Goal: Task Accomplishment & Management: Manage account settings

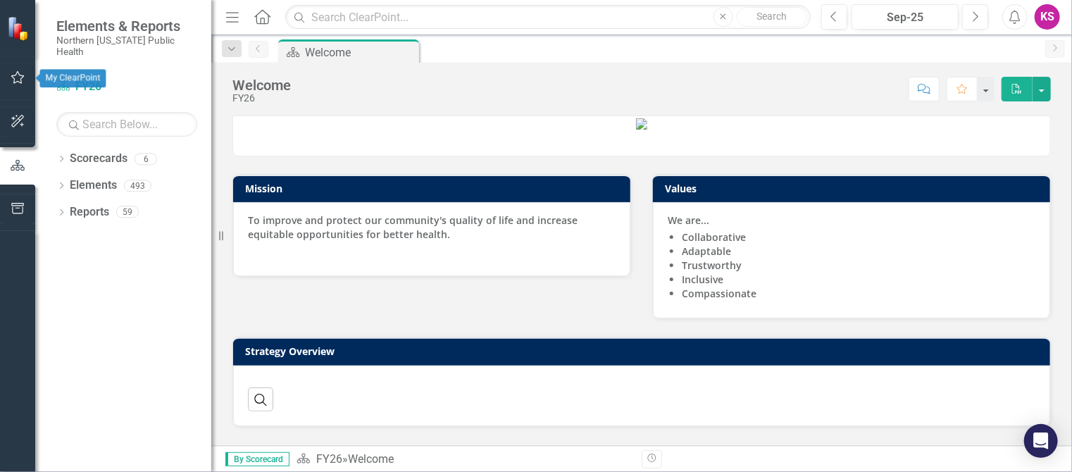
click at [20, 74] on icon "button" at bounding box center [18, 77] width 15 height 11
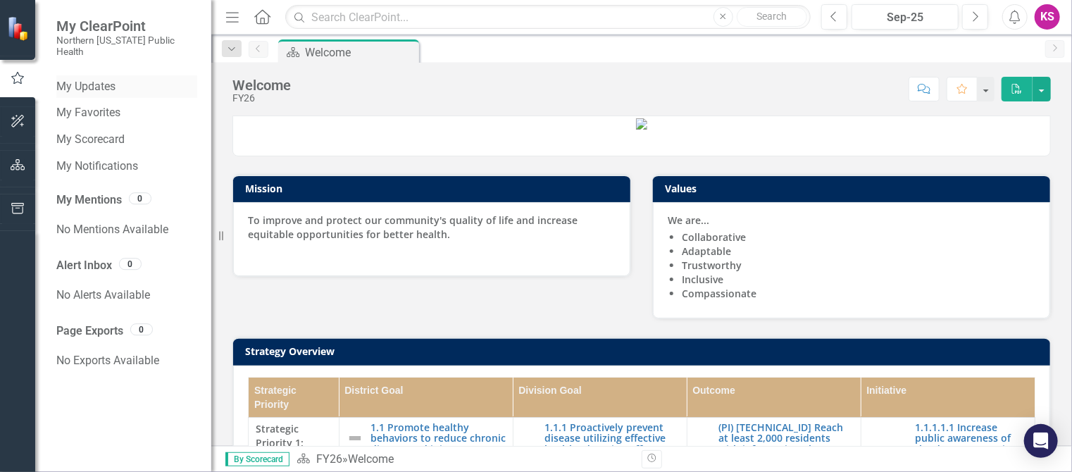
click at [103, 79] on link "My Updates" at bounding box center [126, 87] width 141 height 16
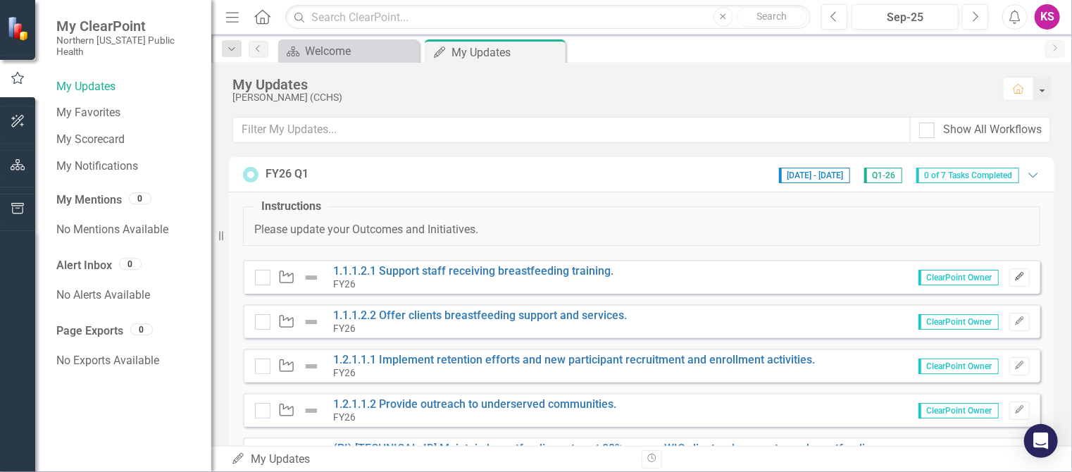
click at [1014, 274] on icon "Edit" at bounding box center [1019, 277] width 11 height 8
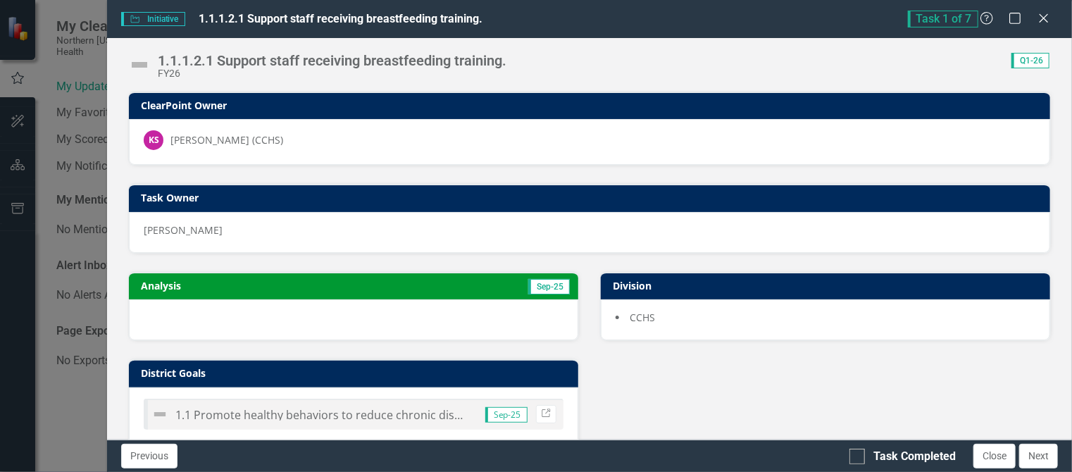
click at [144, 64] on img at bounding box center [139, 65] width 23 height 23
click at [141, 64] on img at bounding box center [139, 65] width 23 height 23
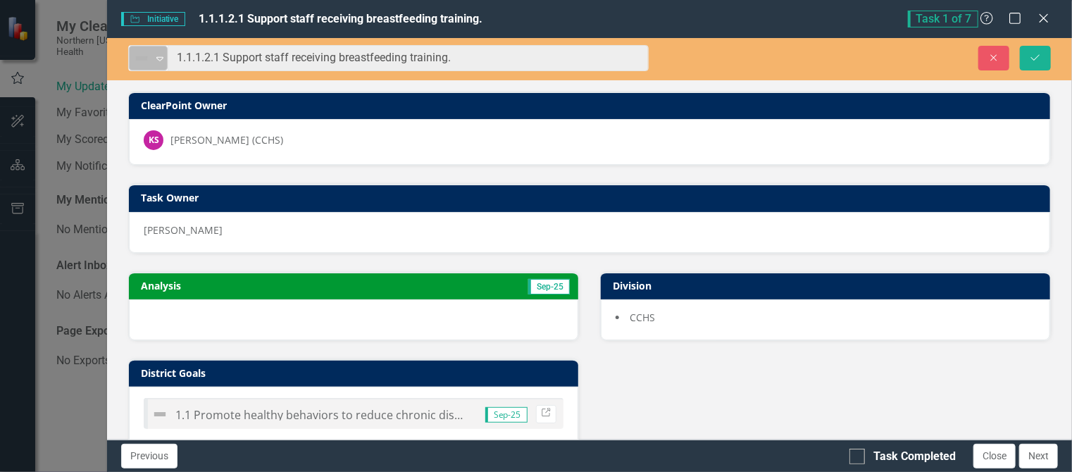
click at [166, 56] on icon "Expand" at bounding box center [160, 58] width 14 height 11
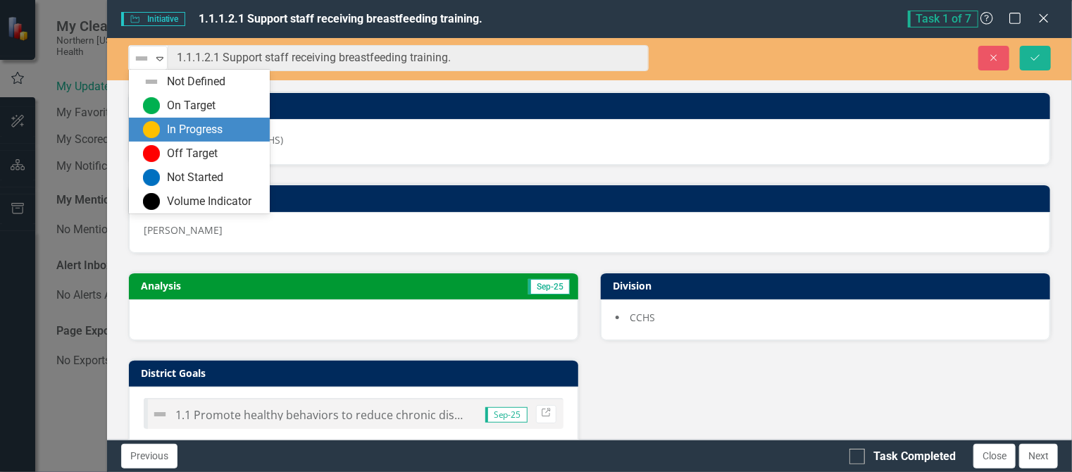
click at [172, 127] on div "In Progress" at bounding box center [195, 130] width 56 height 16
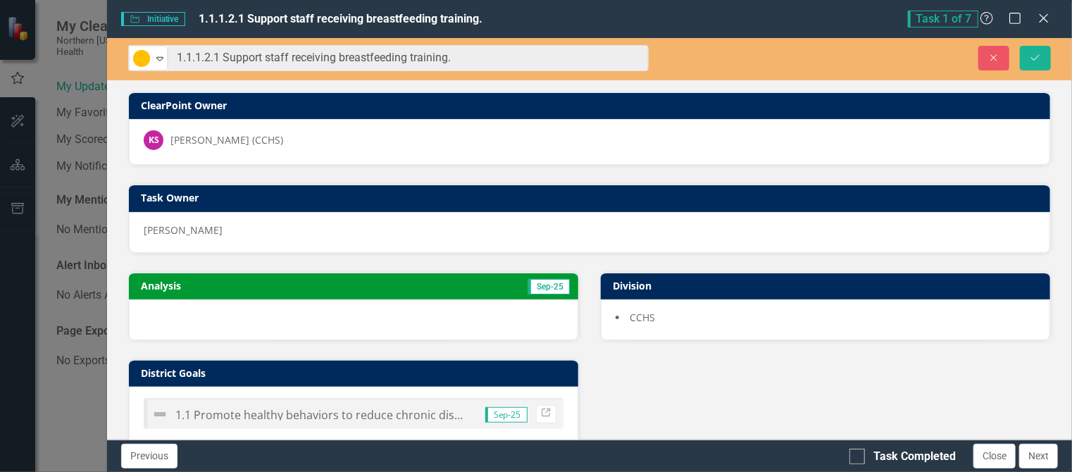
click at [168, 315] on div at bounding box center [353, 319] width 449 height 41
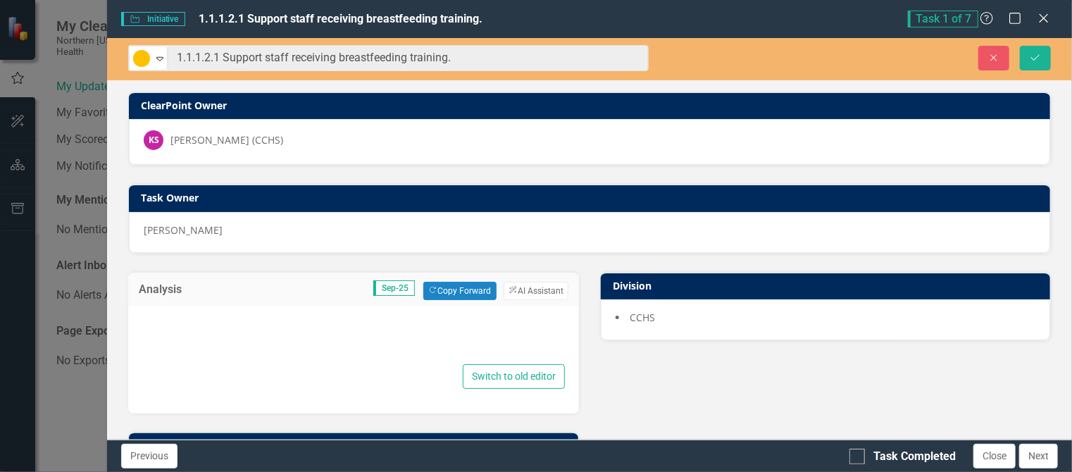
click at [162, 320] on div at bounding box center [353, 338] width 423 height 45
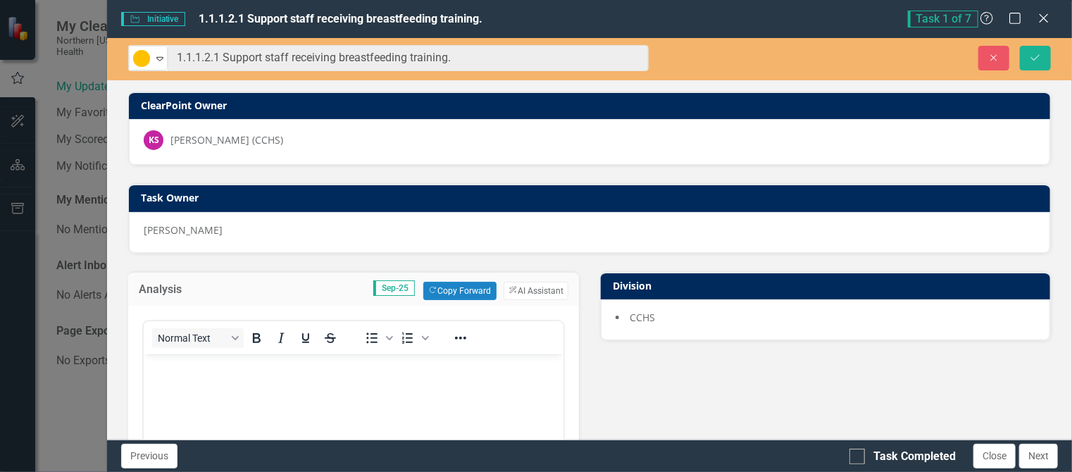
click at [164, 378] on body "Rich Text Area. Press ALT-0 for help." at bounding box center [354, 459] width 420 height 211
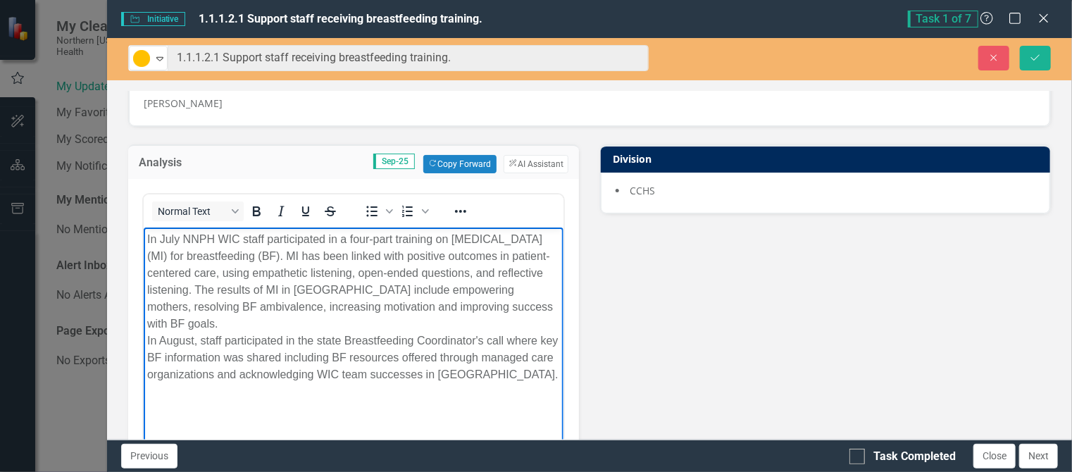
scroll to position [130, 0]
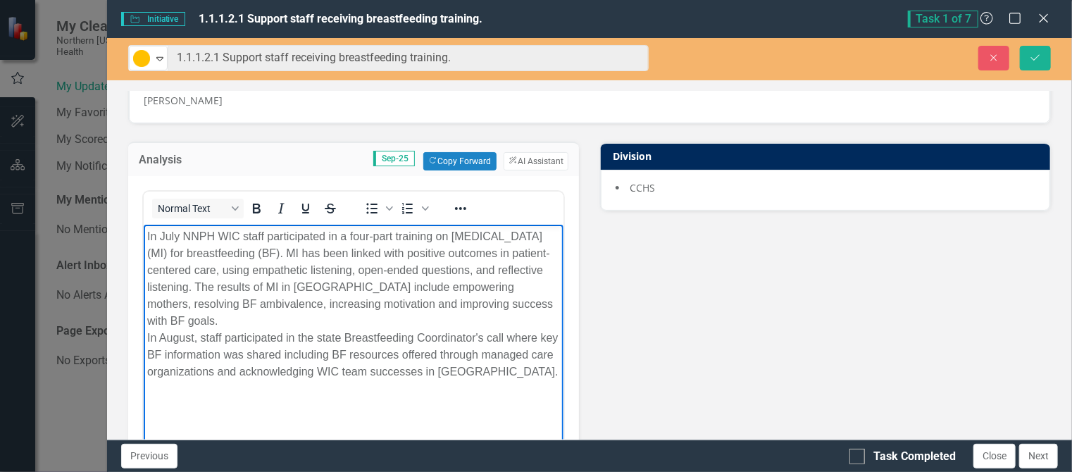
click at [147, 235] on p "In July NNPH WIC staff participated in a four-part training on [MEDICAL_DATA] (…" at bounding box center [353, 303] width 413 height 152
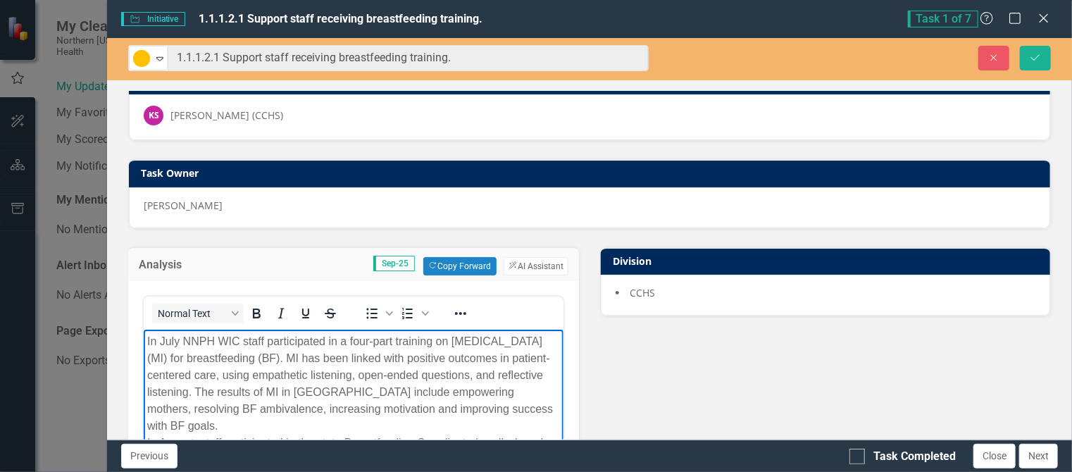
scroll to position [0, 0]
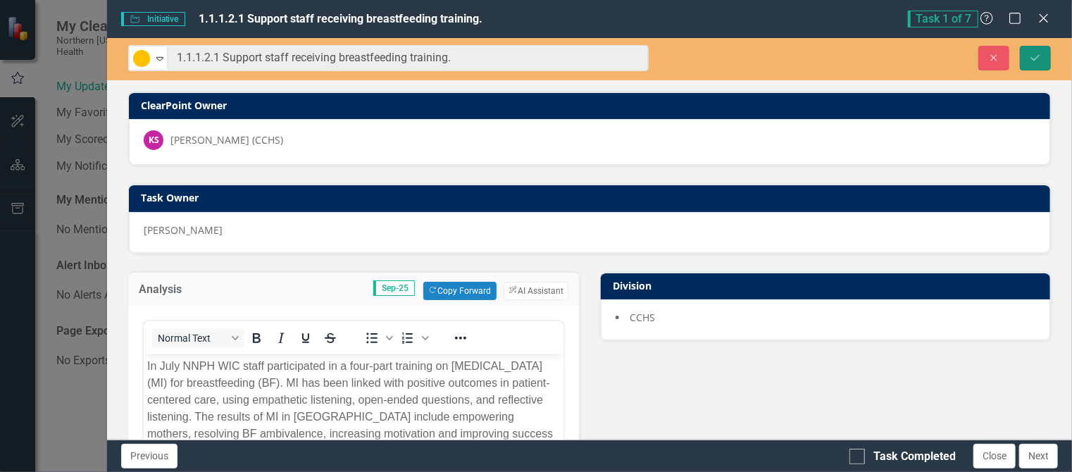
click at [1037, 60] on icon "Save" at bounding box center [1035, 58] width 13 height 10
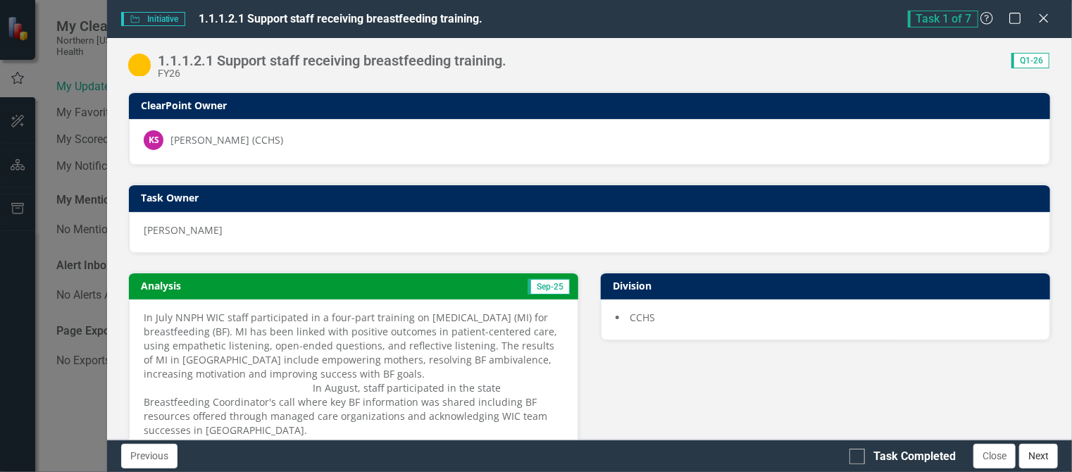
click at [1037, 451] on button "Next" at bounding box center [1038, 456] width 39 height 25
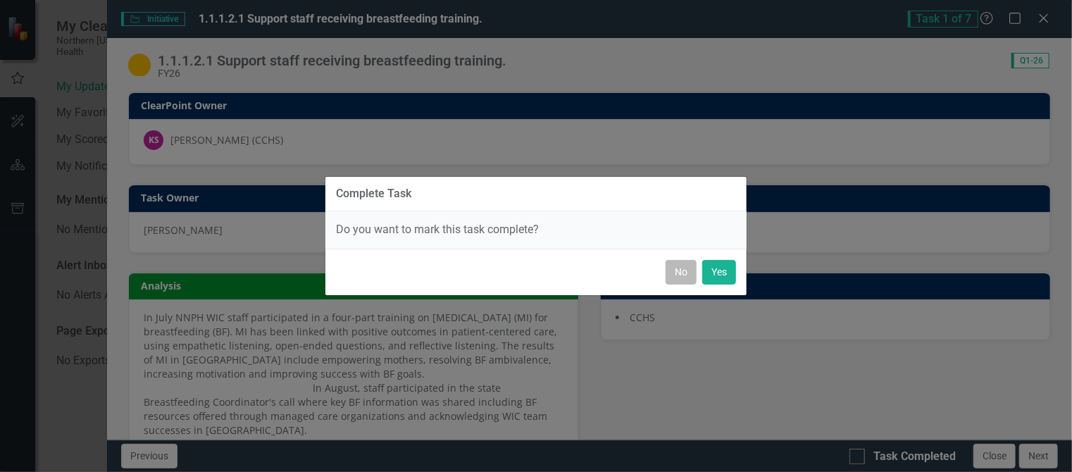
click at [685, 268] on button "No" at bounding box center [681, 272] width 31 height 25
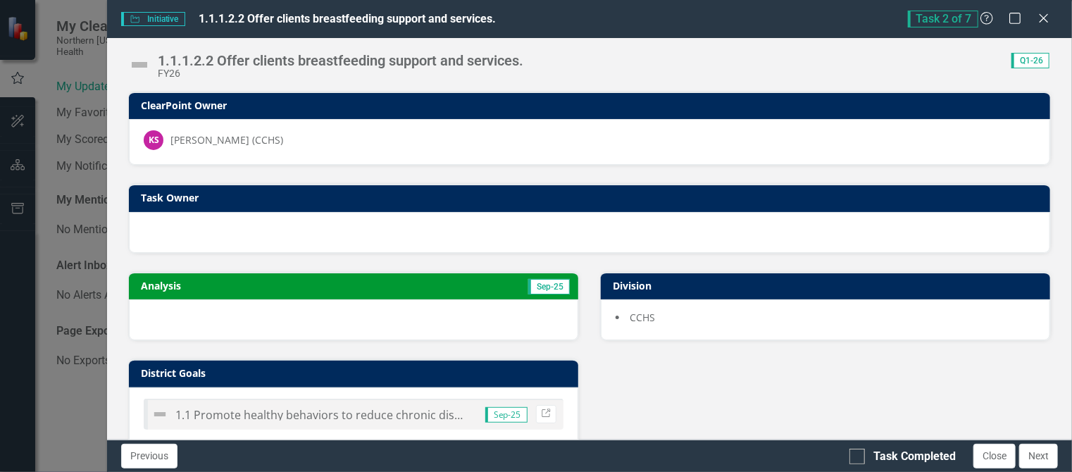
click at [311, 247] on div at bounding box center [589, 232] width 921 height 41
click at [143, 63] on img at bounding box center [139, 65] width 23 height 23
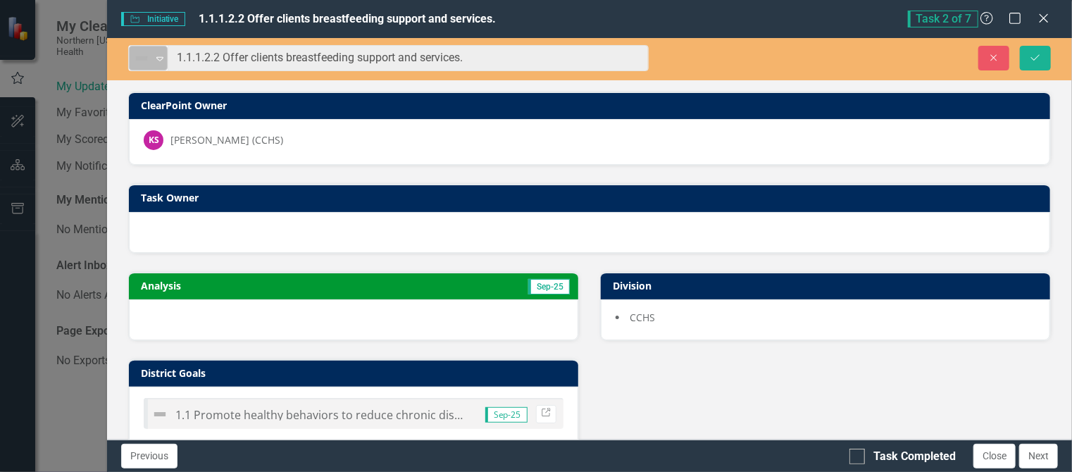
click at [158, 60] on icon at bounding box center [159, 59] width 7 height 4
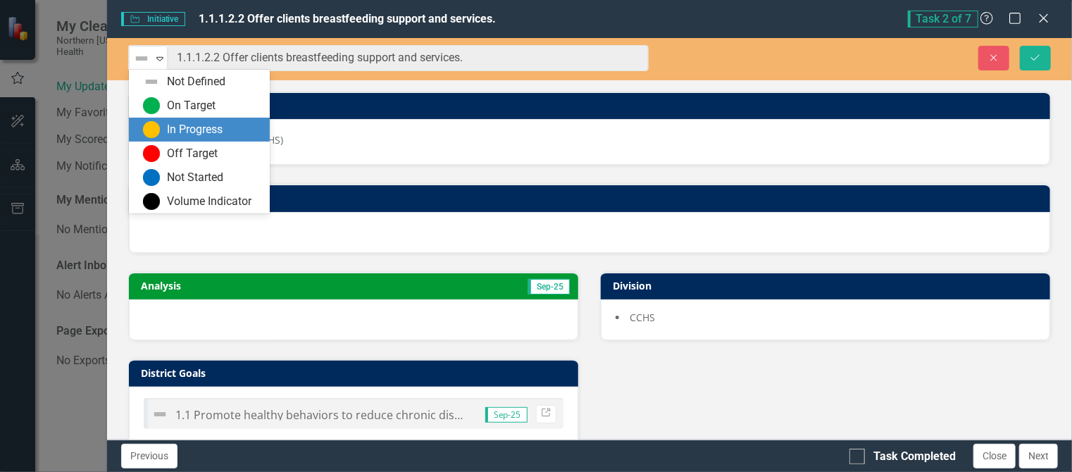
click at [167, 125] on div "In Progress" at bounding box center [195, 130] width 56 height 16
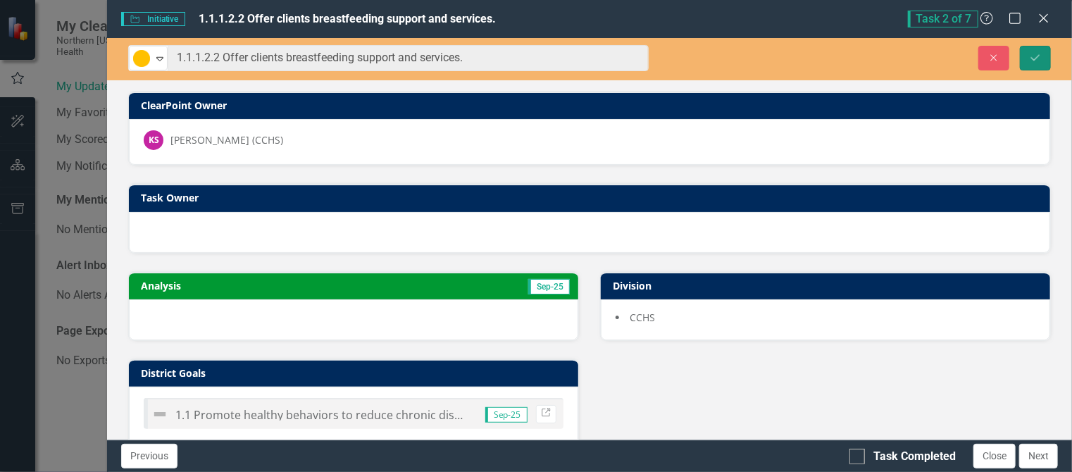
click at [1033, 58] on icon "submit" at bounding box center [1035, 57] width 8 height 6
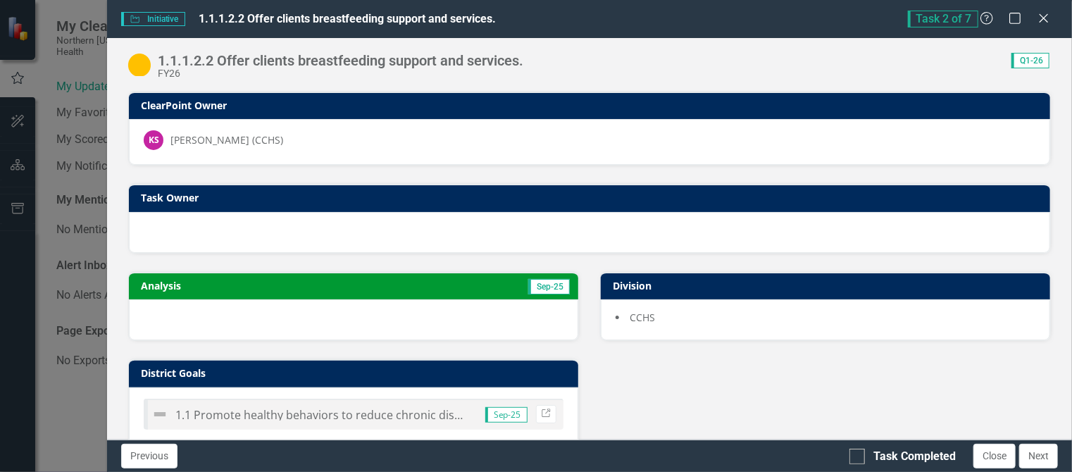
click at [386, 299] on div at bounding box center [353, 319] width 449 height 41
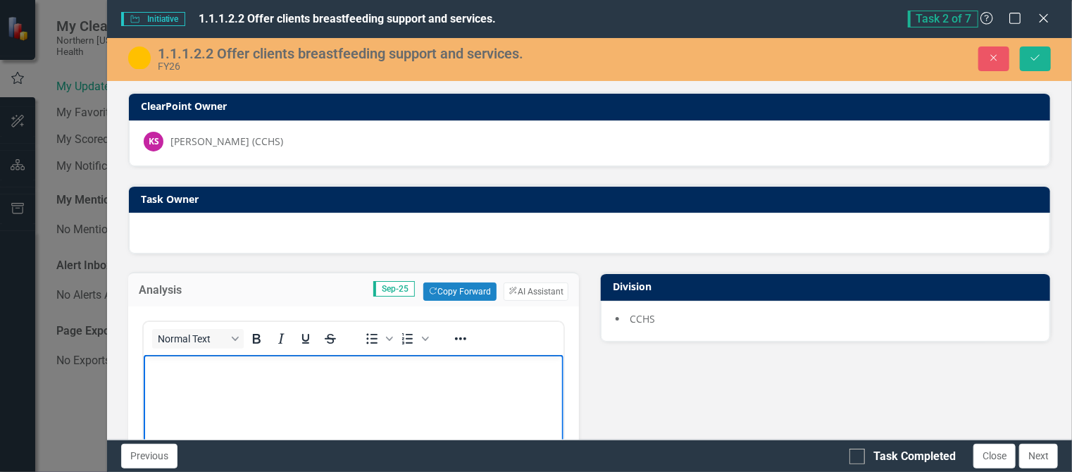
click at [169, 366] on p "Rich Text Area. Press ALT-0 for help." at bounding box center [353, 366] width 413 height 17
paste body "Rich Text Area. Press ALT-0 for help."
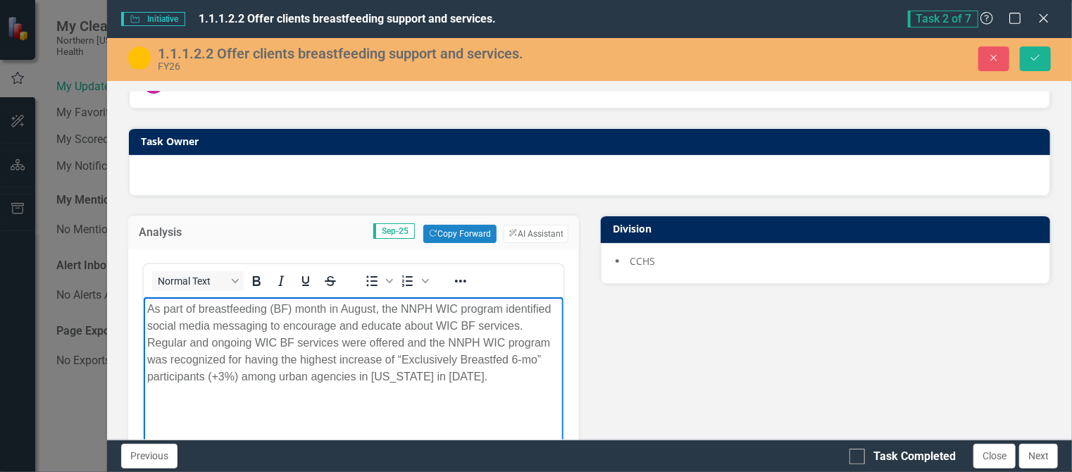
scroll to position [59, 0]
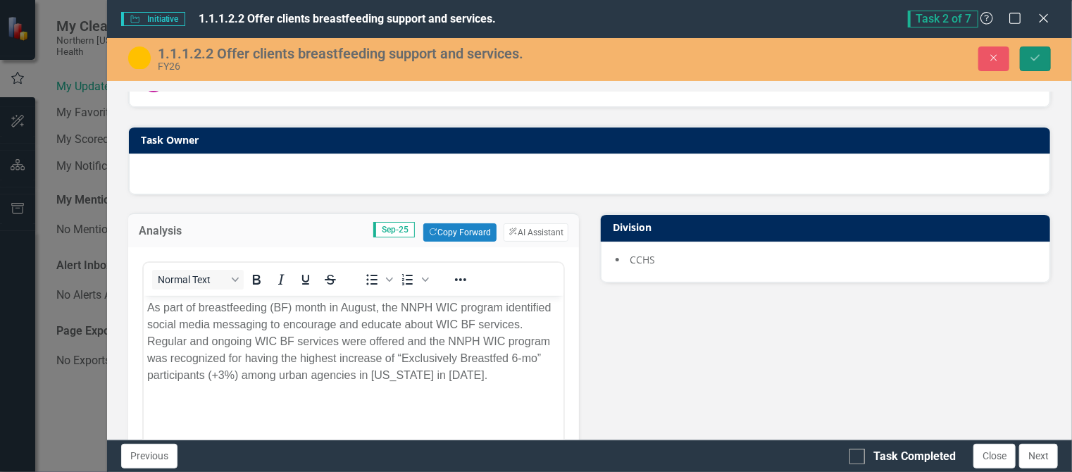
click at [1037, 60] on icon "Save" at bounding box center [1035, 58] width 13 height 10
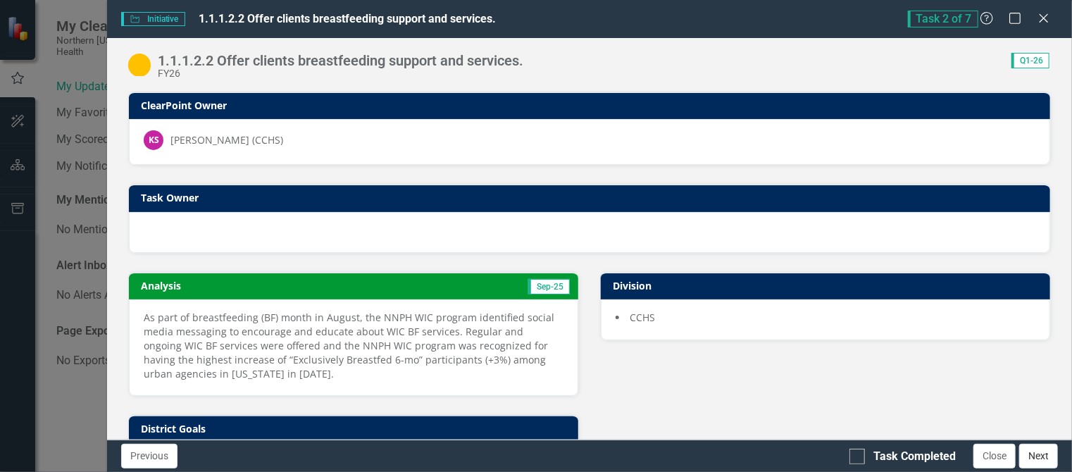
click at [1046, 456] on button "Next" at bounding box center [1038, 456] width 39 height 25
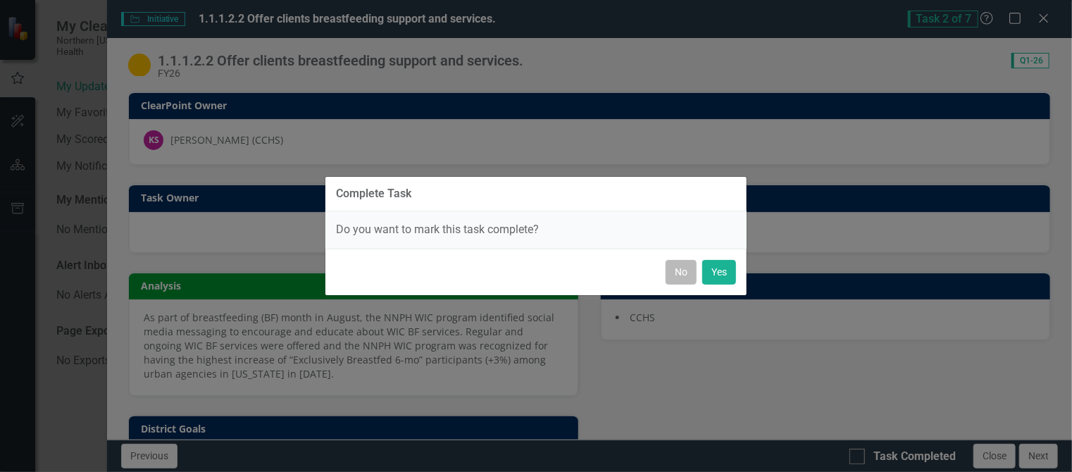
click at [680, 273] on button "No" at bounding box center [681, 272] width 31 height 25
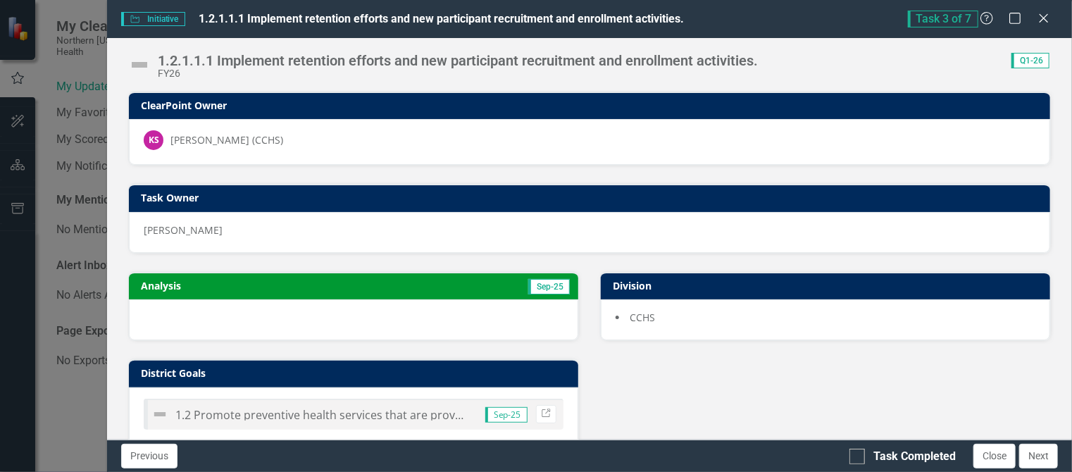
click at [146, 65] on img at bounding box center [139, 65] width 23 height 23
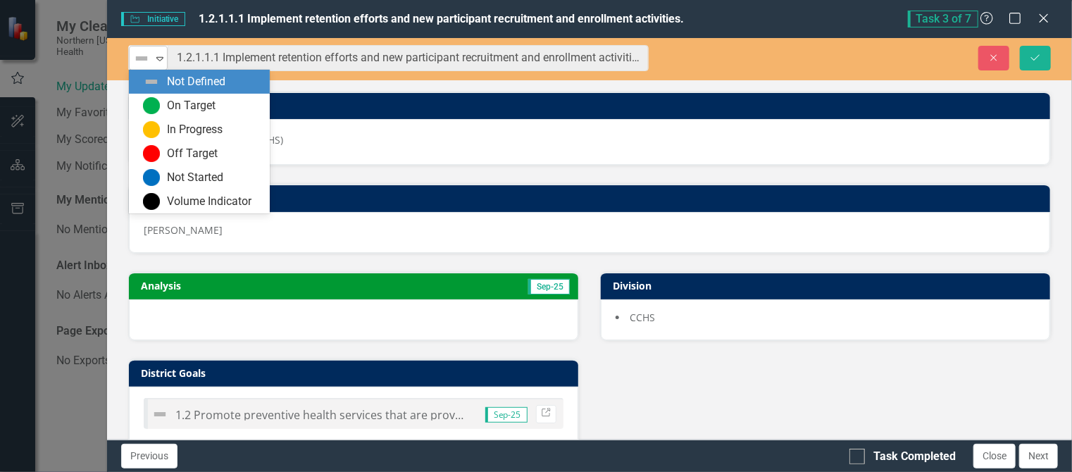
click at [157, 57] on icon at bounding box center [159, 59] width 7 height 4
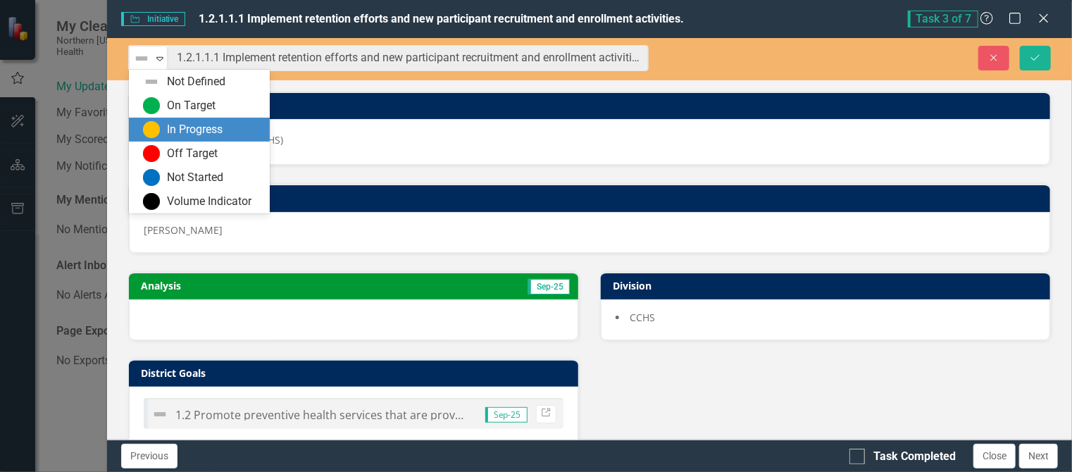
click at [189, 128] on div "In Progress" at bounding box center [195, 130] width 56 height 16
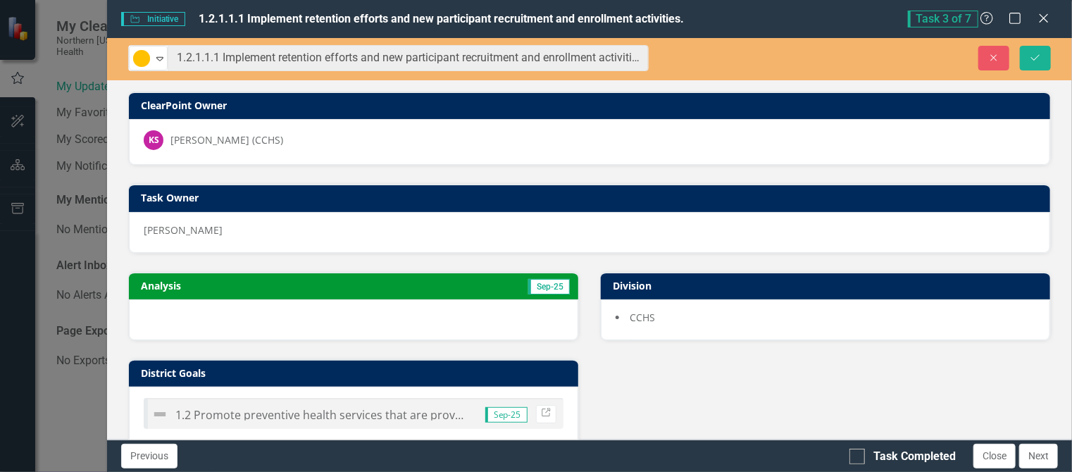
click at [285, 234] on div "[PERSON_NAME]" at bounding box center [590, 230] width 892 height 14
click at [192, 316] on div at bounding box center [353, 319] width 449 height 41
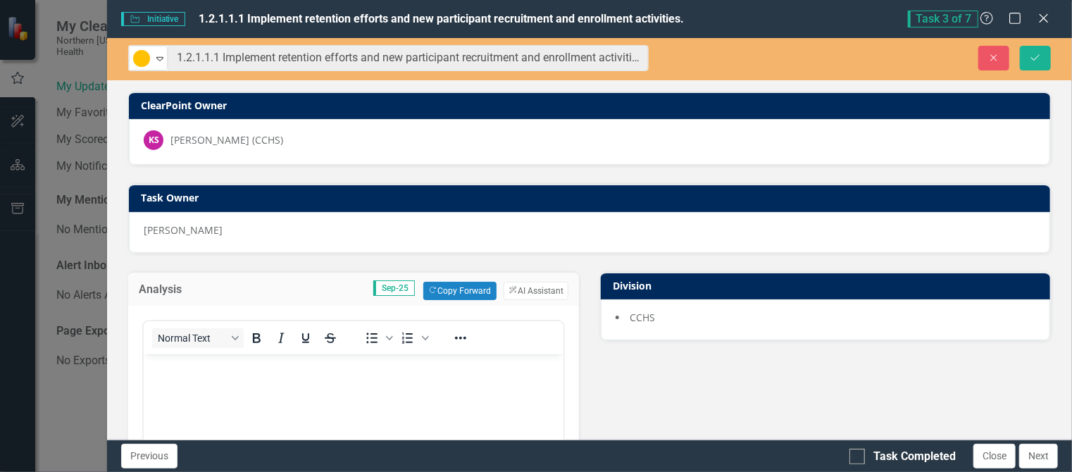
scroll to position [0, 0]
click at [177, 359] on p "Rich Text Area. Press ALT-0 for help." at bounding box center [353, 365] width 413 height 17
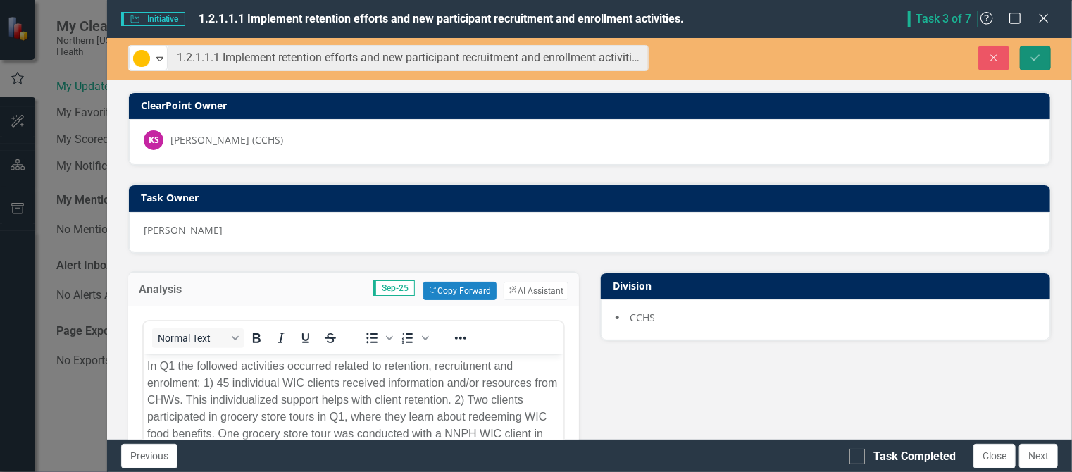
click at [1032, 53] on icon "Save" at bounding box center [1035, 58] width 13 height 10
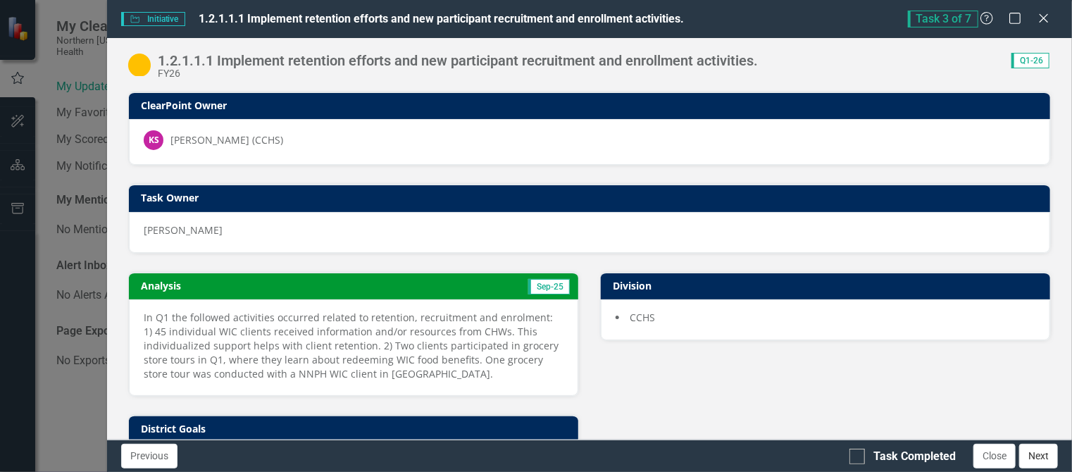
click at [1035, 457] on button "Next" at bounding box center [1038, 456] width 39 height 25
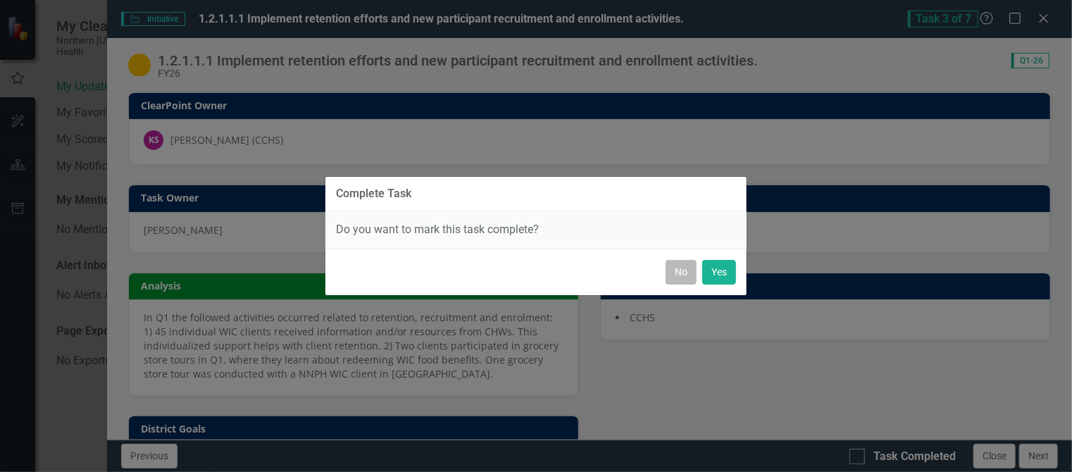
click at [685, 267] on button "No" at bounding box center [681, 272] width 31 height 25
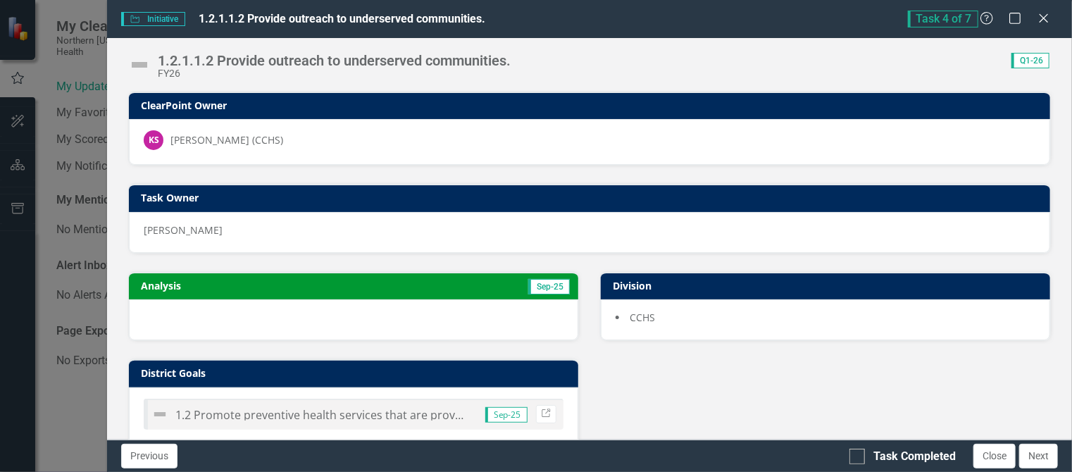
click at [256, 299] on div at bounding box center [353, 319] width 449 height 41
click at [208, 311] on div at bounding box center [353, 319] width 449 height 41
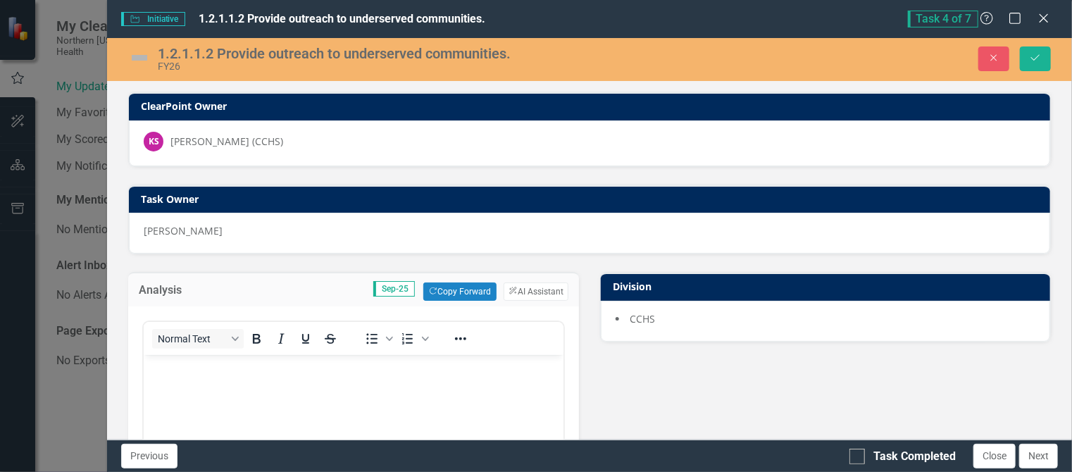
click at [166, 374] on p "Rich Text Area. Press ALT-0 for help." at bounding box center [353, 366] width 413 height 17
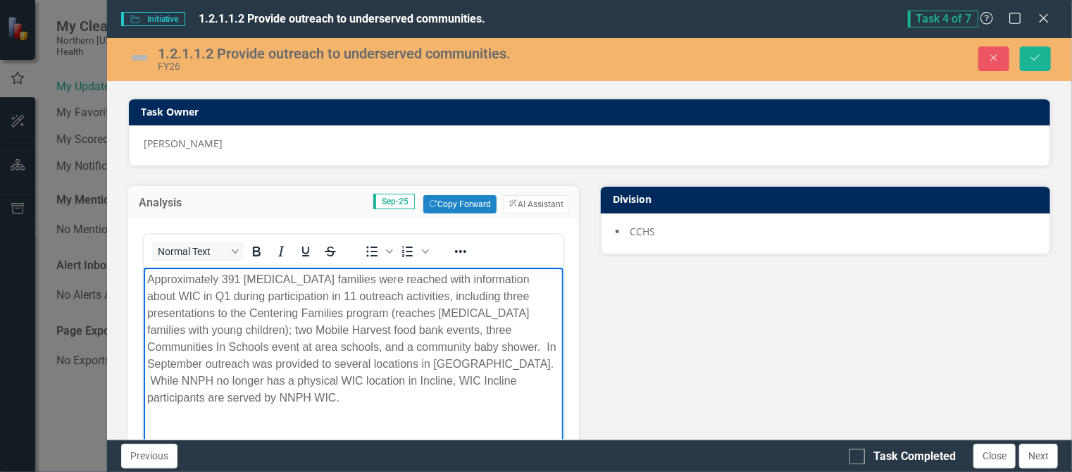
scroll to position [94, 0]
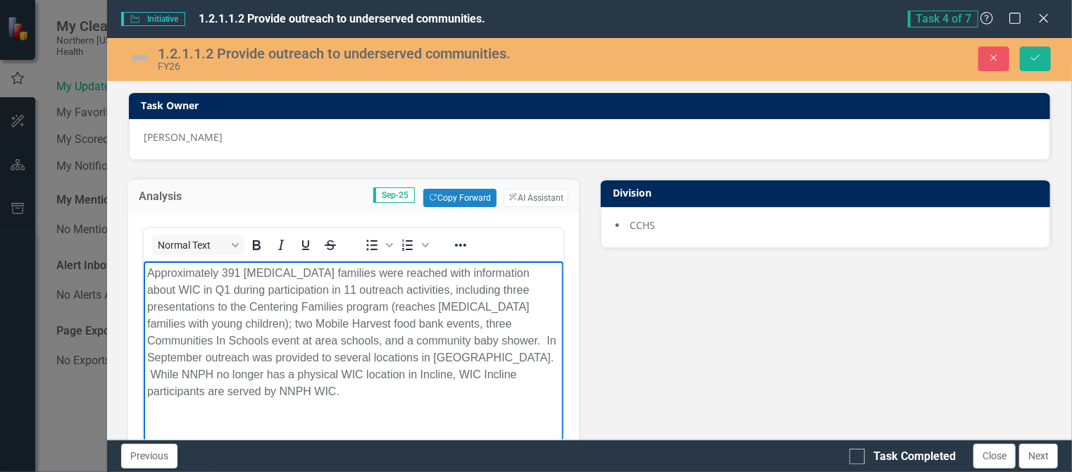
click at [173, 340] on p "Approximately 391 [MEDICAL_DATA] families were reached with information about W…" at bounding box center [353, 332] width 413 height 135
click at [1042, 53] on icon "Save" at bounding box center [1035, 58] width 13 height 10
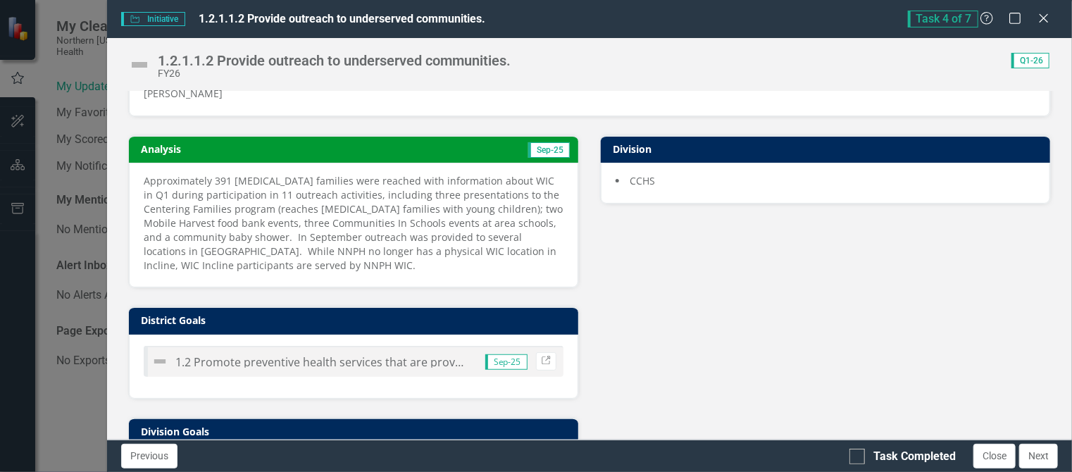
scroll to position [138, 0]
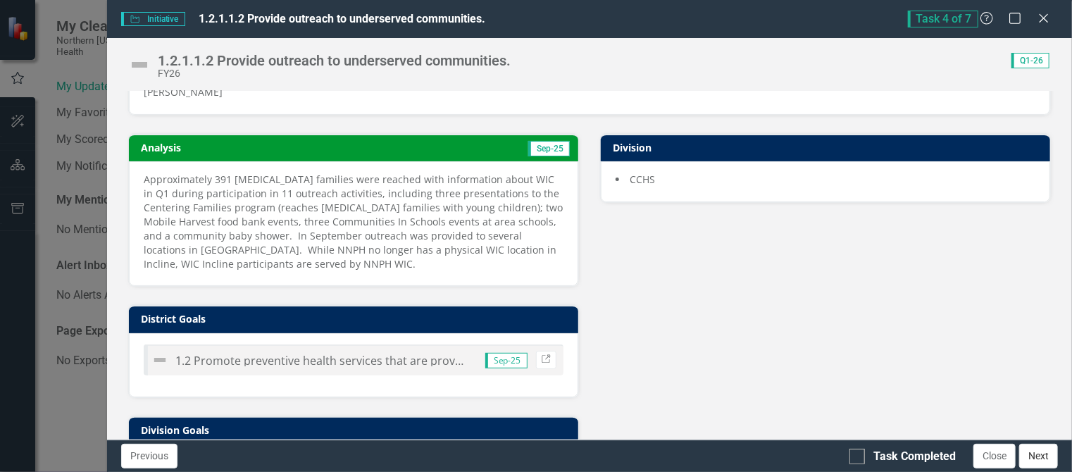
click at [1026, 454] on button "Next" at bounding box center [1038, 456] width 39 height 25
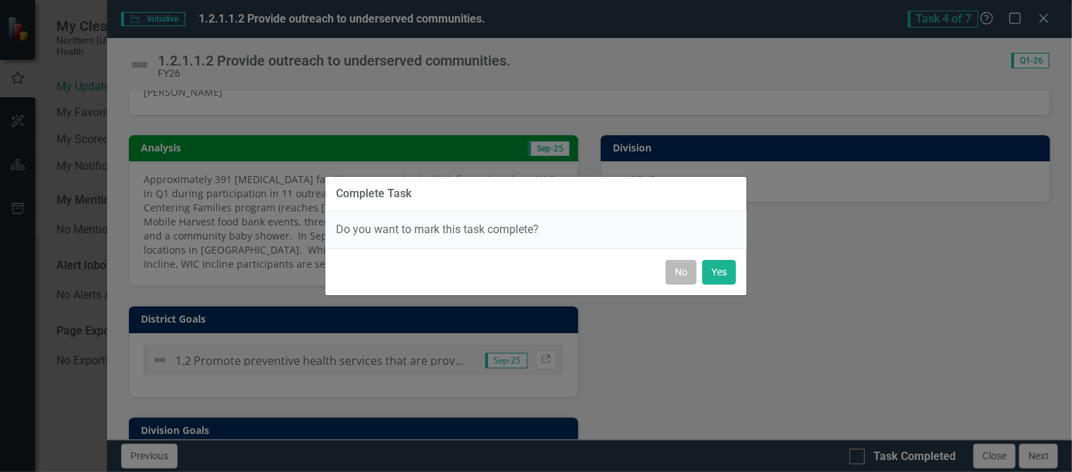
click at [683, 271] on button "No" at bounding box center [681, 272] width 31 height 25
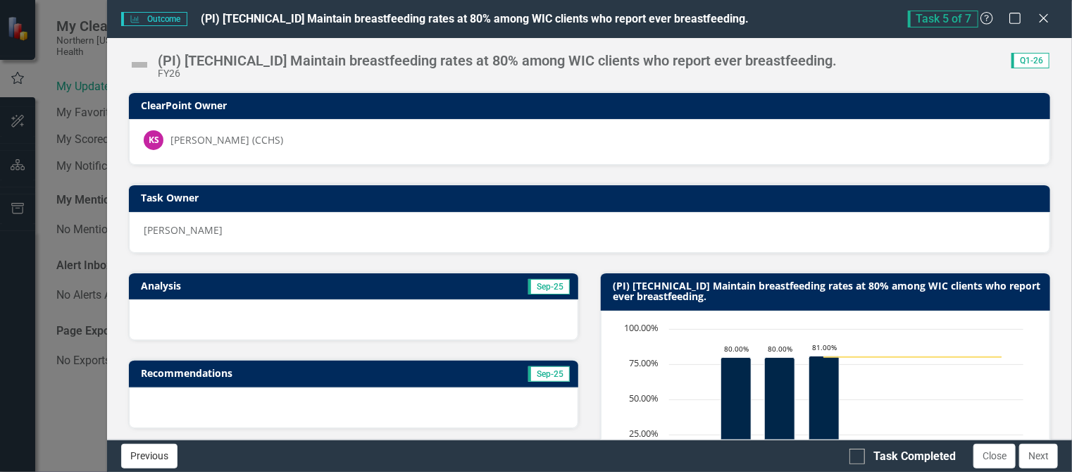
click at [142, 452] on button "Previous" at bounding box center [149, 456] width 56 height 25
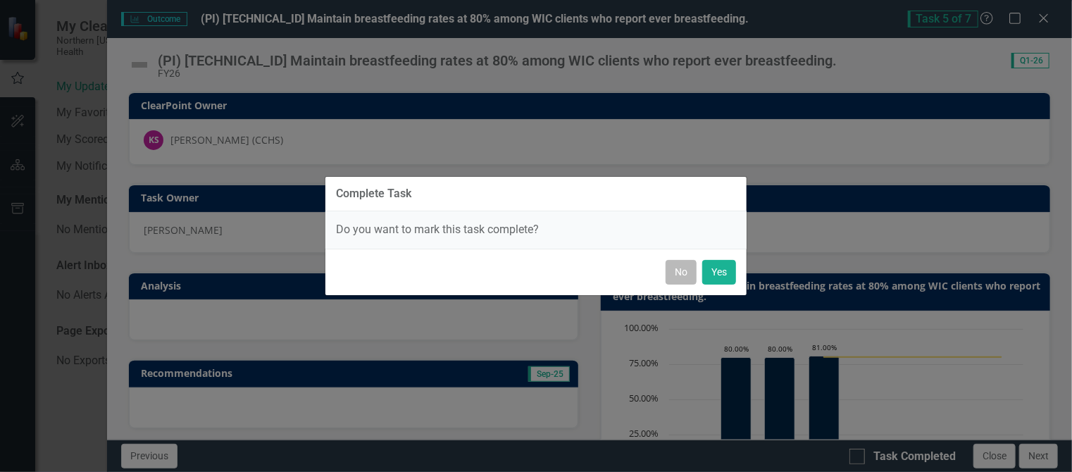
click at [685, 273] on button "No" at bounding box center [681, 272] width 31 height 25
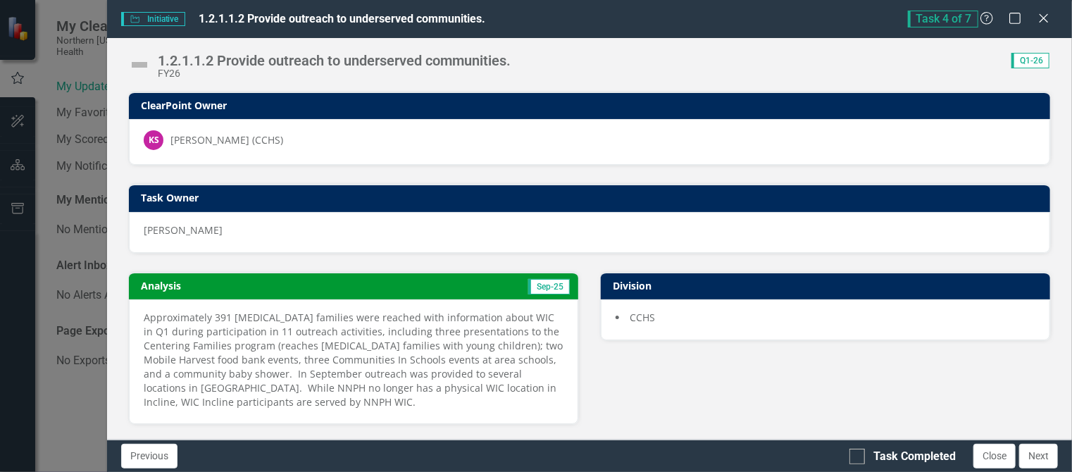
click at [141, 66] on img at bounding box center [139, 65] width 23 height 23
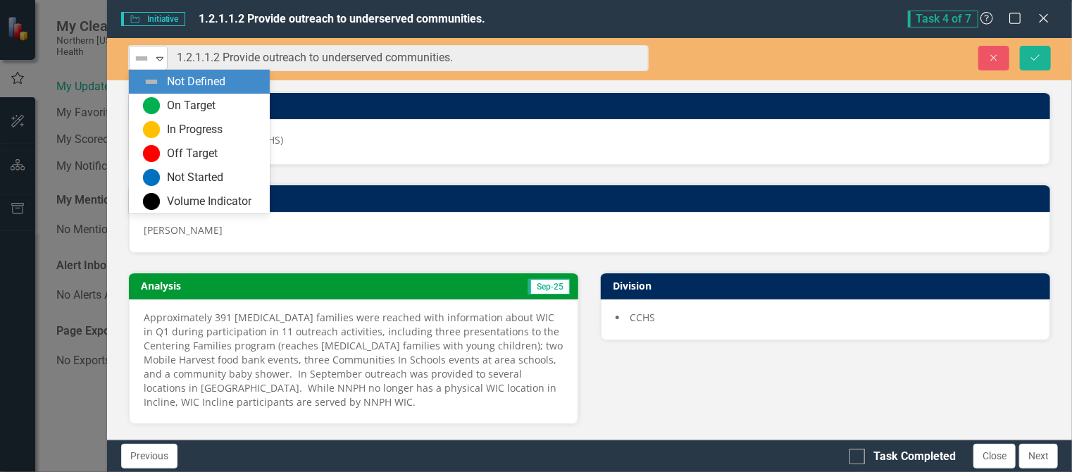
click at [162, 60] on icon "Expand" at bounding box center [160, 58] width 14 height 11
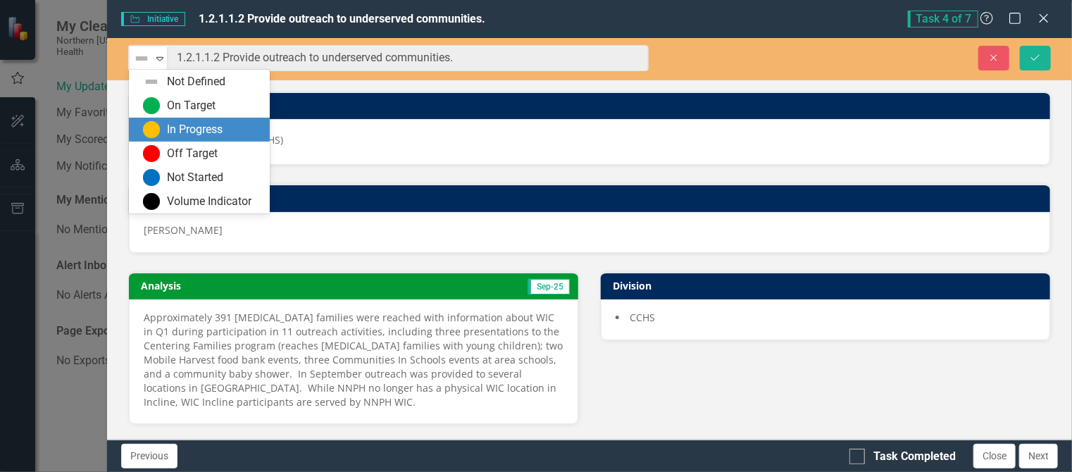
click at [170, 122] on div "In Progress" at bounding box center [195, 130] width 56 height 16
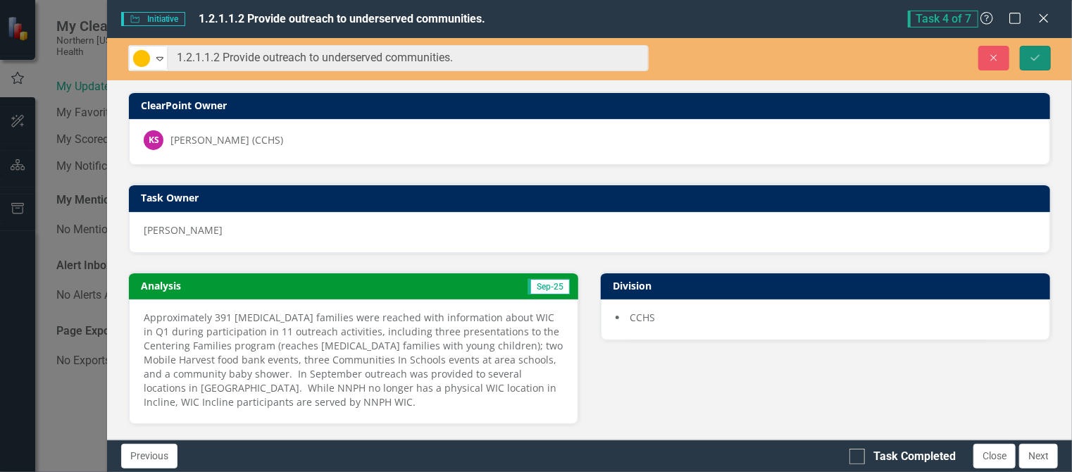
click at [1038, 58] on icon "Save" at bounding box center [1035, 58] width 13 height 10
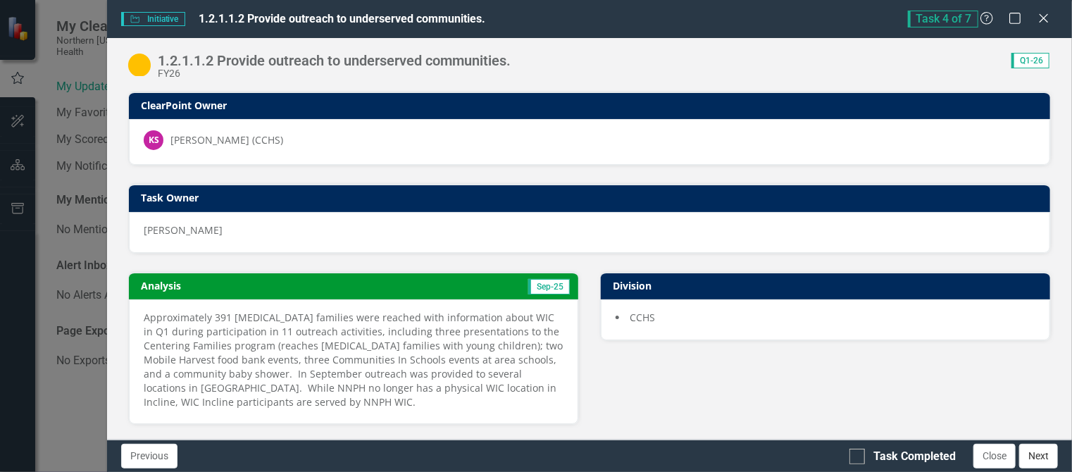
click at [1034, 460] on button "Next" at bounding box center [1038, 456] width 39 height 25
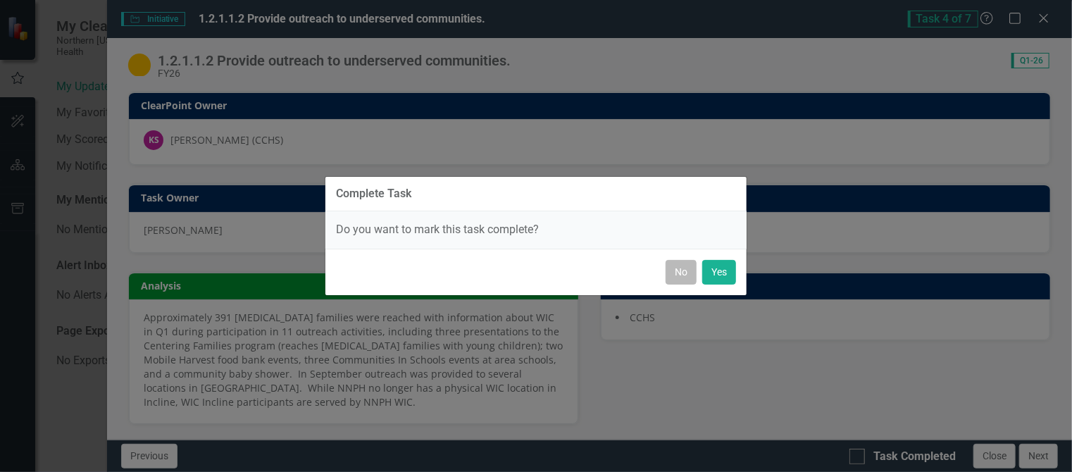
click at [682, 279] on button "No" at bounding box center [681, 272] width 31 height 25
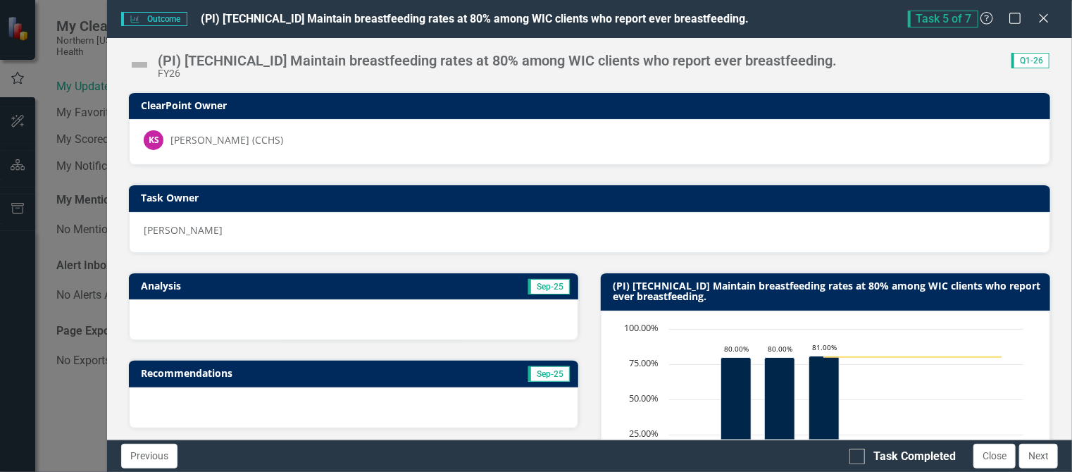
click at [139, 65] on img at bounding box center [139, 65] width 23 height 23
click at [144, 63] on img at bounding box center [139, 65] width 23 height 23
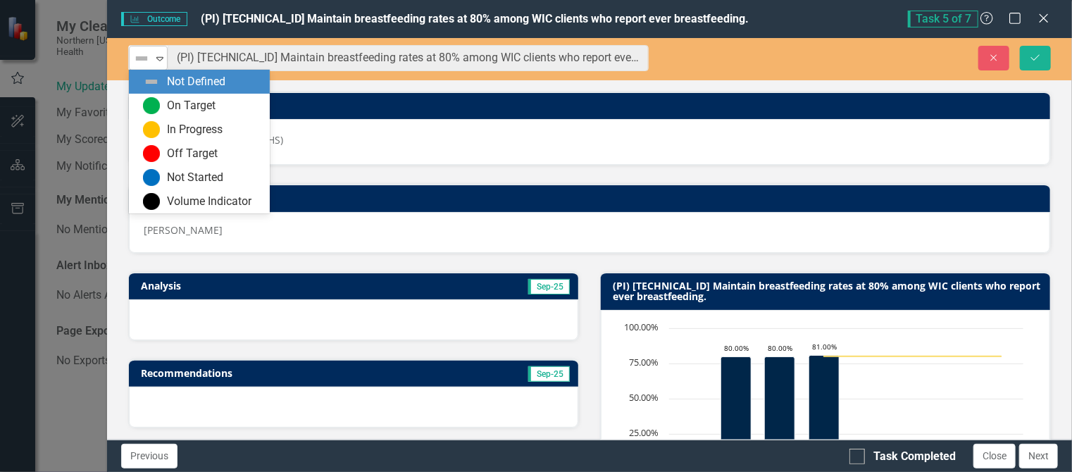
click at [161, 55] on icon "Expand" at bounding box center [160, 58] width 14 height 11
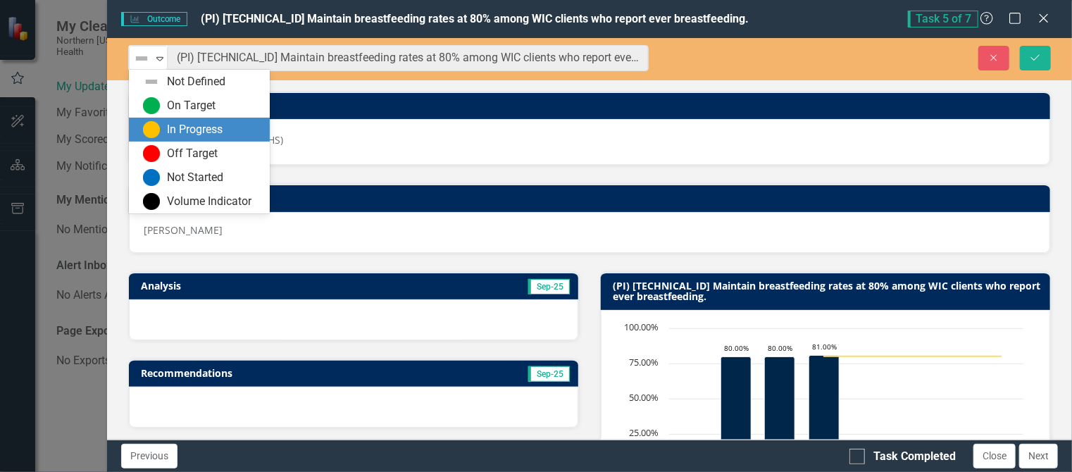
click at [168, 126] on div "In Progress" at bounding box center [195, 130] width 56 height 16
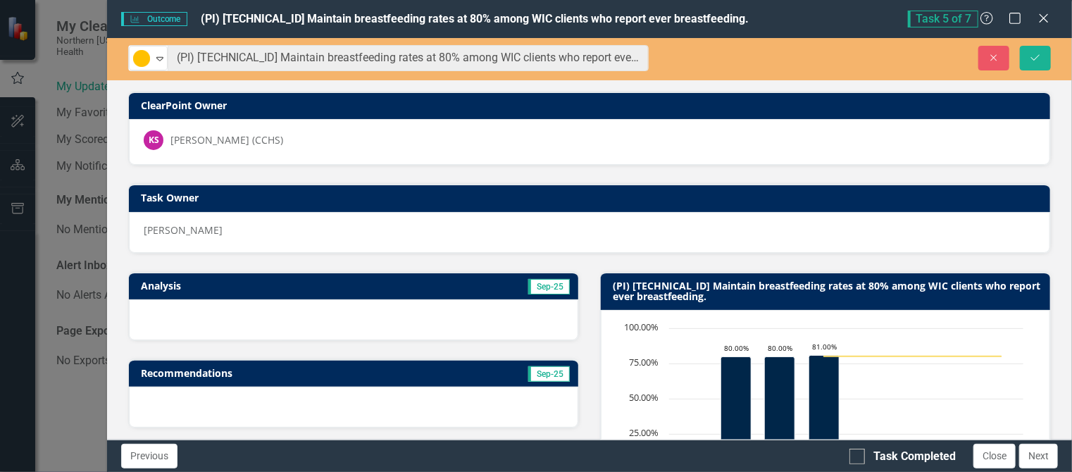
click at [239, 306] on div at bounding box center [353, 319] width 449 height 41
click at [151, 314] on div at bounding box center [353, 319] width 449 height 41
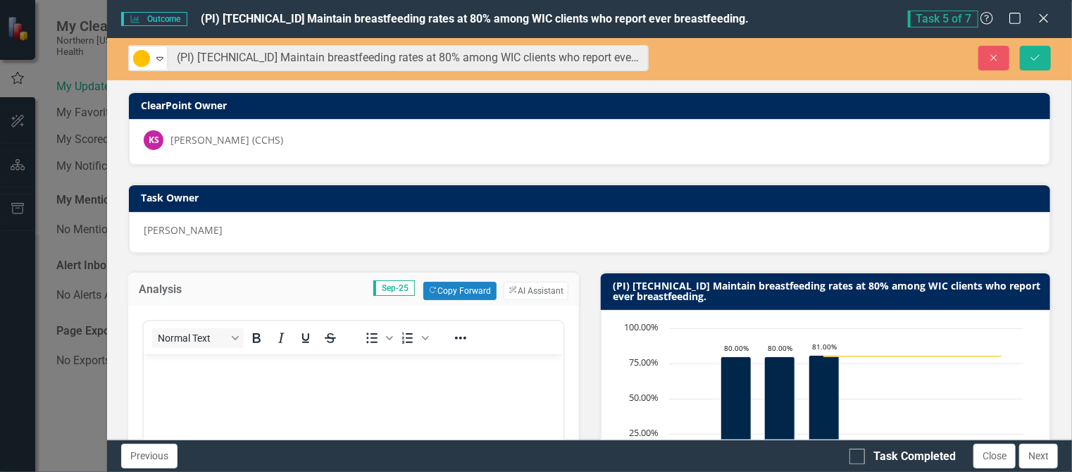
scroll to position [0, 0]
click at [162, 365] on p "Rich Text Area. Press ALT-0 for help." at bounding box center [353, 365] width 413 height 17
paste body "Rich Text Area. Press ALT-0 for help."
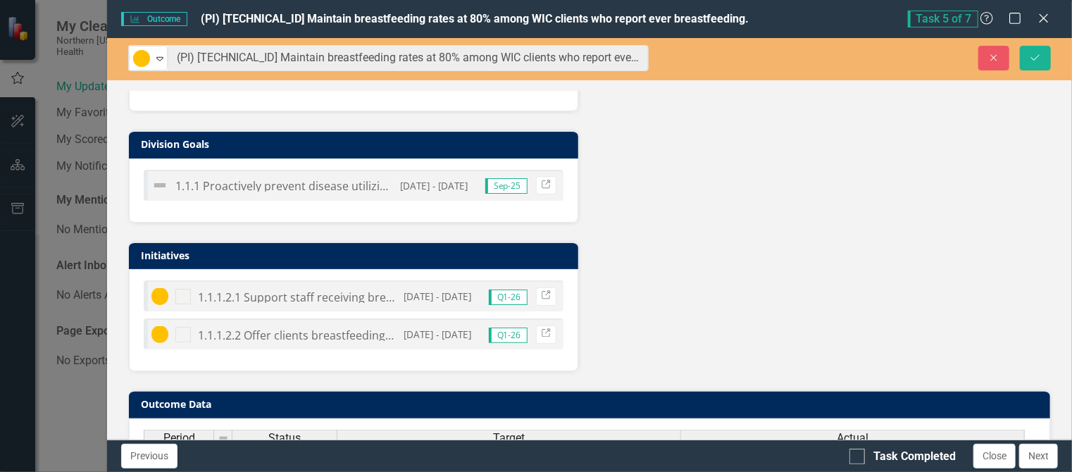
scroll to position [906, 0]
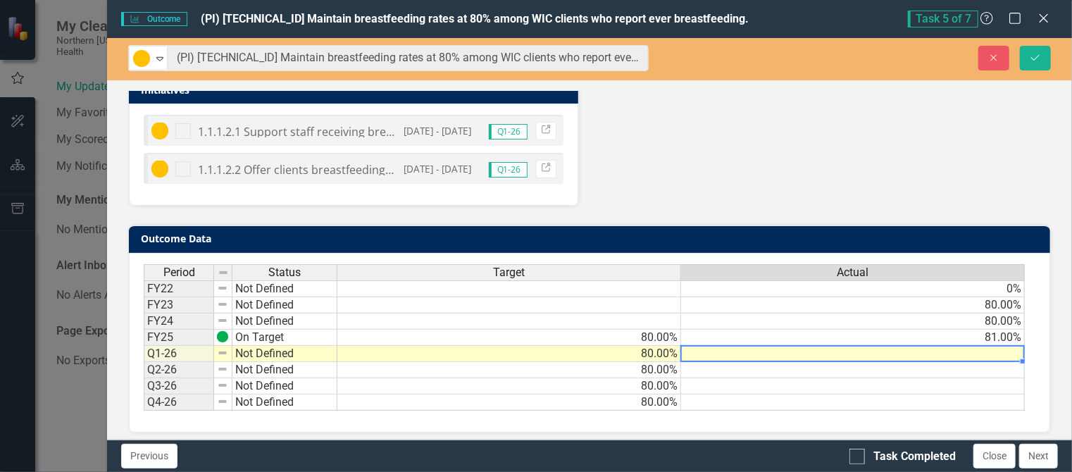
click at [1003, 346] on td at bounding box center [853, 354] width 344 height 16
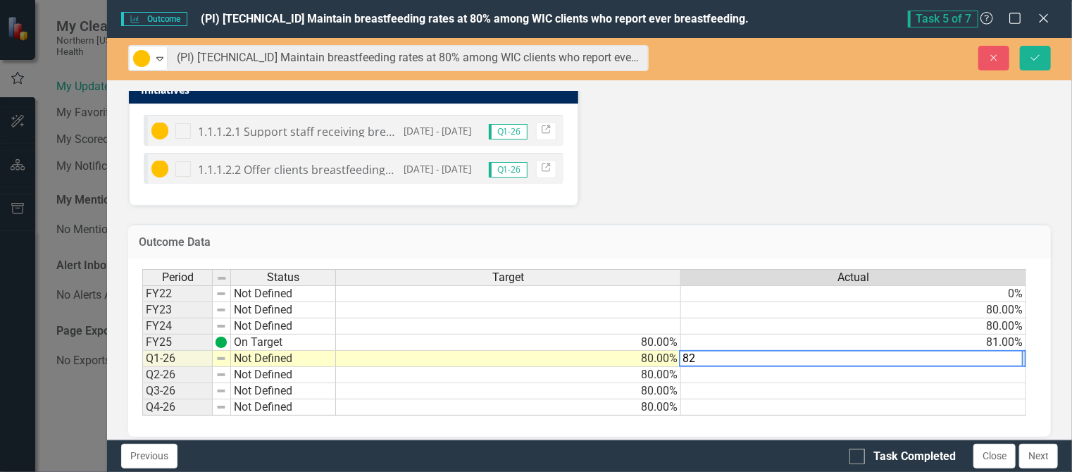
type textarea "82"
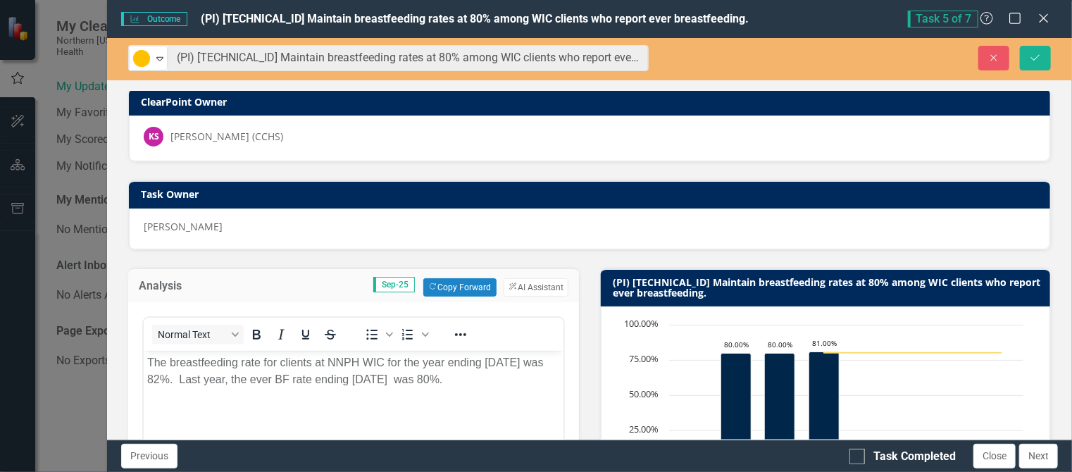
scroll to position [0, 0]
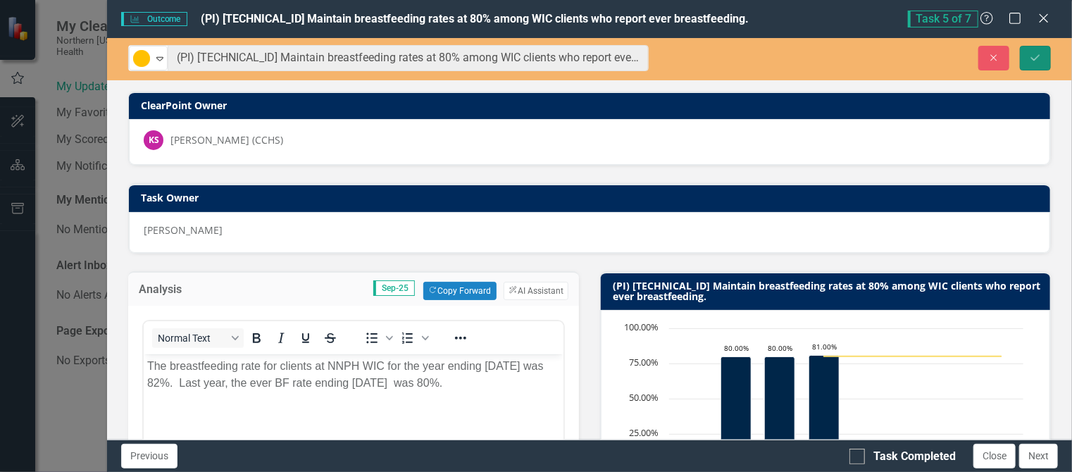
click at [1037, 57] on icon "submit" at bounding box center [1035, 57] width 8 height 6
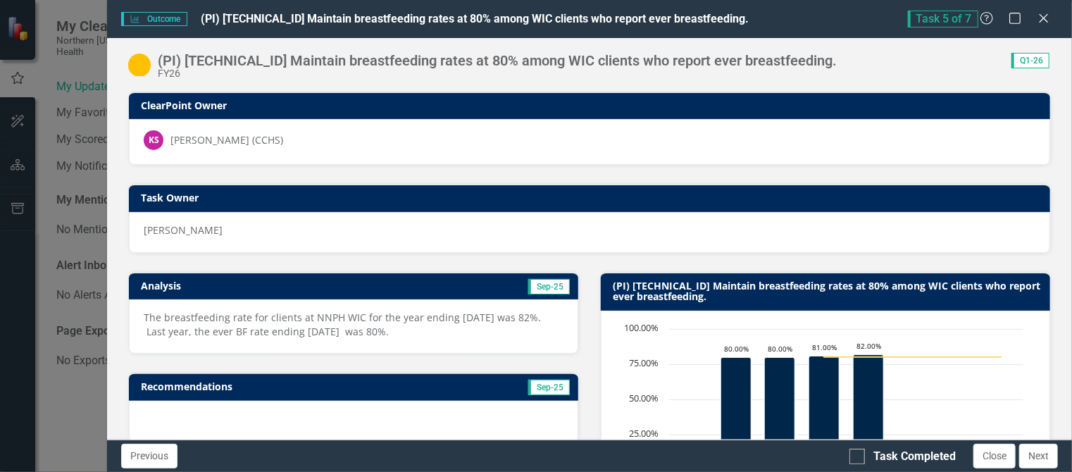
click at [162, 316] on p "The breastfeeding rate for clients at NNPH WIC for the year ending [DATE] was 8…" at bounding box center [354, 325] width 420 height 28
click at [244, 316] on p "The breastfeeding rate for clients at NNPH WIC for the year ending [DATE] was 8…" at bounding box center [354, 325] width 420 height 28
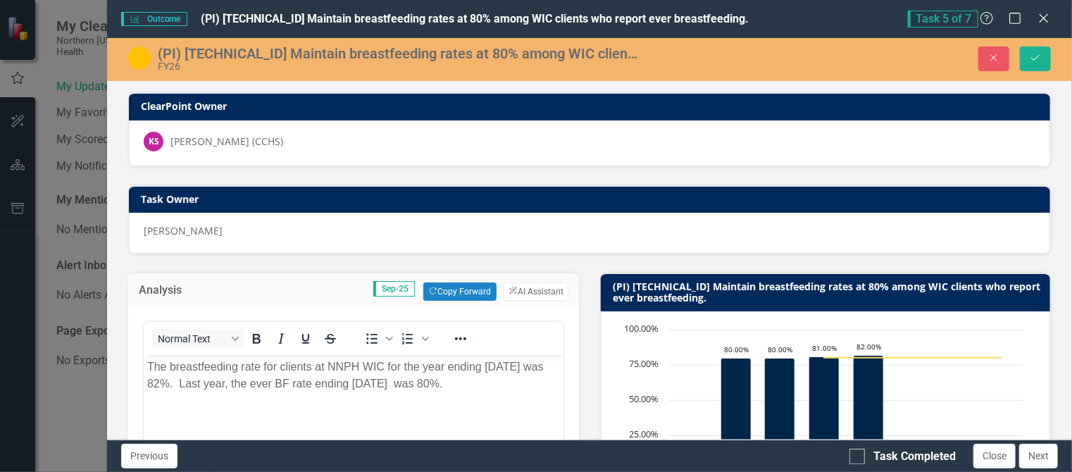
click at [316, 367] on p "The breastfeeding rate for clients at NNPH WIC for the year ending [DATE] was 8…" at bounding box center [353, 375] width 413 height 34
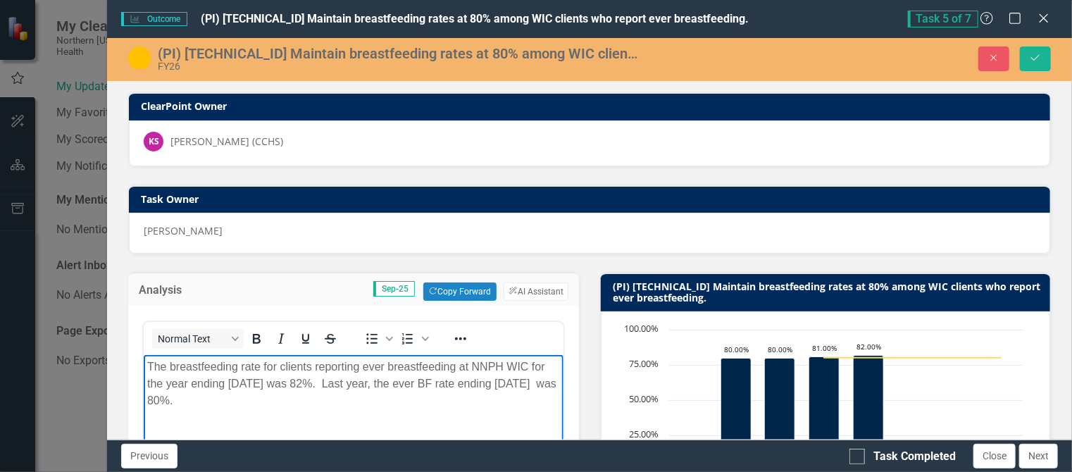
click at [462, 367] on p "The breastfeeding rate for clients reporting ever breastfeeding at NNPH WIC for…" at bounding box center [353, 383] width 413 height 51
drag, startPoint x: 459, startPoint y: 367, endPoint x: 528, endPoint y: 370, distance: 69.1
click at [528, 370] on p "The breastfeeding rate for clients reporting ever breastfeeding at NNPH WIC for…" at bounding box center [353, 383] width 413 height 51
click at [280, 368] on p "The breastfeeding rate for clients reporting ever breastfeeding for the year en…" at bounding box center [353, 375] width 413 height 34
click at [289, 367] on p "The breastfeeding rate for at NNPH WICclients reporting ever breastfeeding for …" at bounding box center [353, 383] width 413 height 51
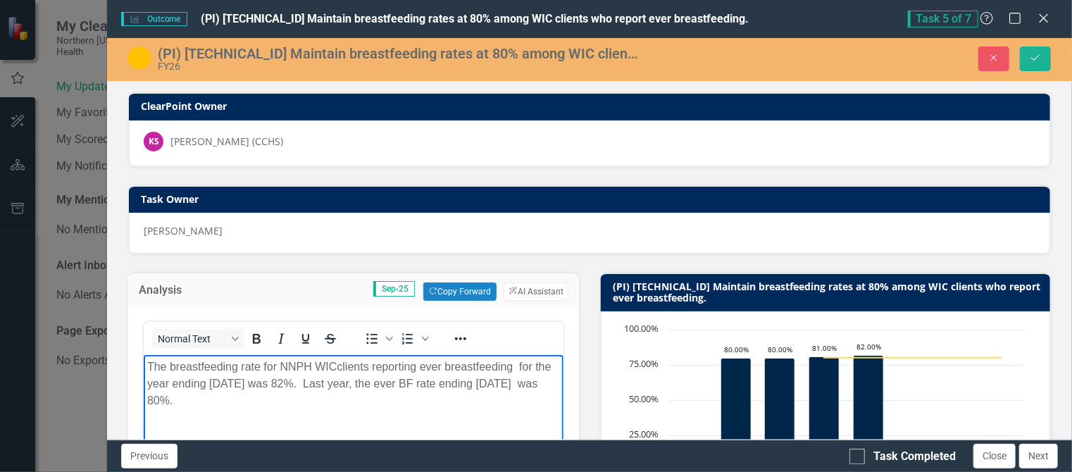
click at [338, 367] on p "The breastfeeding rate for NNPH WICclients reporting ever breastfeeding for the…" at bounding box center [353, 383] width 413 height 51
click at [519, 368] on p "The breastfeeding rate for NNPH WIC clients reporting ever breastfeeding for th…" at bounding box center [353, 383] width 413 height 51
click at [251, 401] on p "The breastfeeding rate for NNPH WIC clients reporting ever breastfeeding for th…" at bounding box center [353, 383] width 413 height 51
drag, startPoint x: 296, startPoint y: 402, endPoint x: 120, endPoint y: 367, distance: 180.2
click at [144, 367] on html "The breastfeeding rate for NNPH WIC clients reporting ever breastfeeding for th…" at bounding box center [354, 460] width 420 height 211
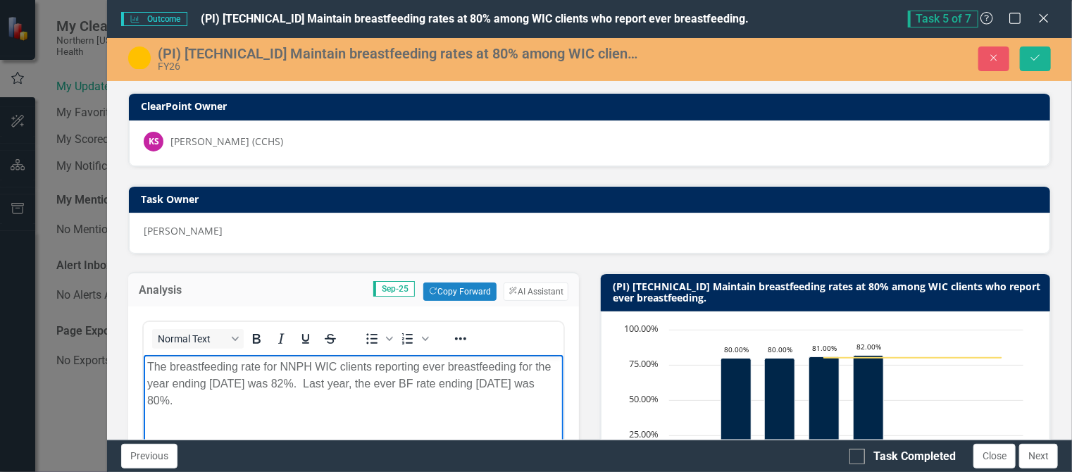
copy p "The breastfeeding rate for NNPH WIC clients reporting ever breastfeeding for th…"
click at [318, 411] on body "The breastfeeding rate for NNPH WIC clients reporting ever breastfeeding for th…" at bounding box center [354, 460] width 420 height 211
click at [1041, 61] on icon "Save" at bounding box center [1035, 58] width 13 height 10
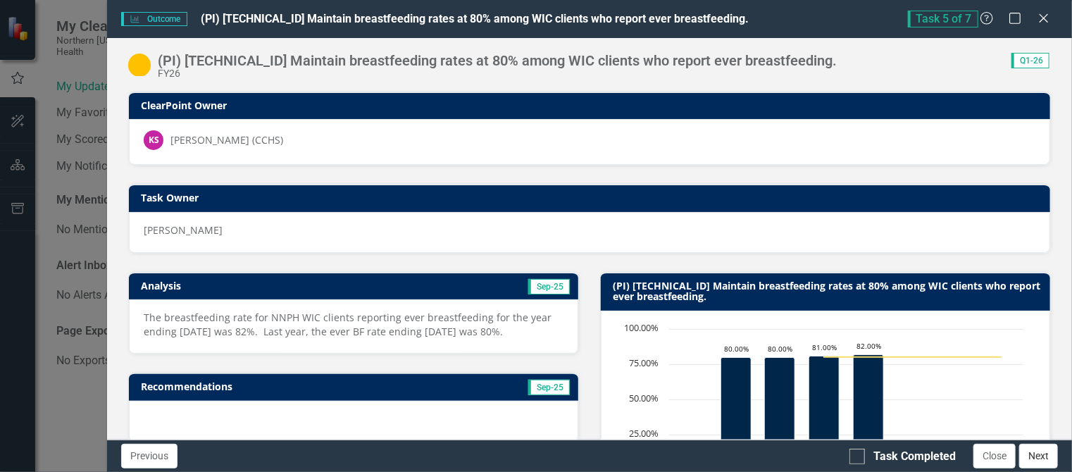
click at [1047, 450] on button "Next" at bounding box center [1038, 456] width 39 height 25
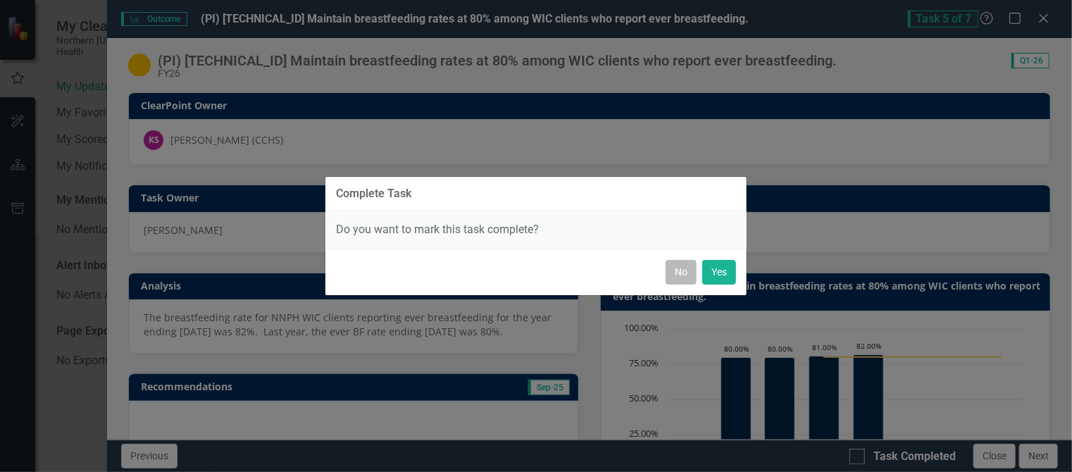
click at [688, 266] on button "No" at bounding box center [681, 272] width 31 height 25
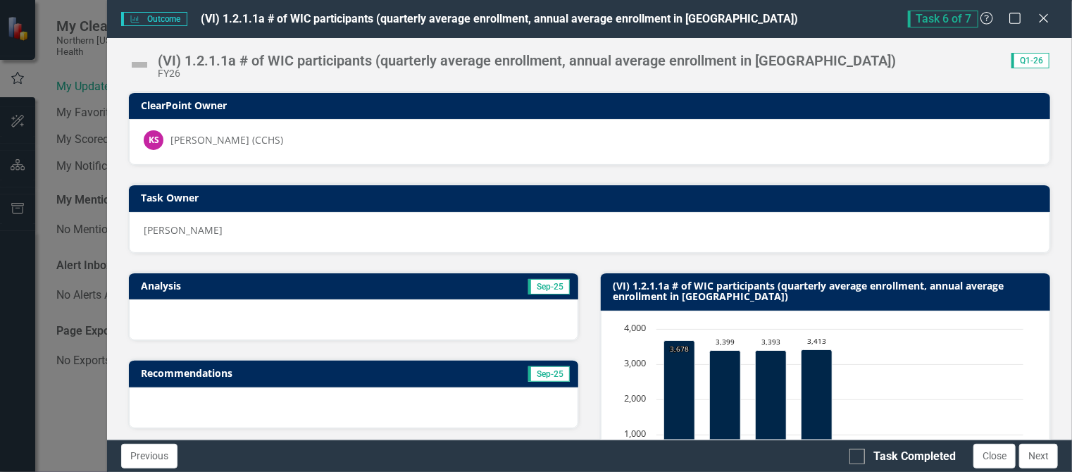
click at [317, 240] on div "[PERSON_NAME]" at bounding box center [589, 232] width 921 height 41
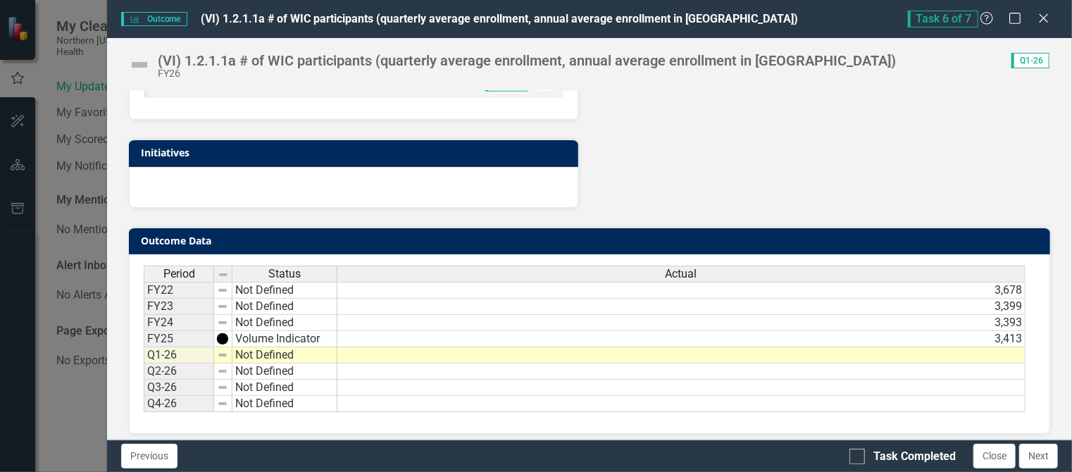
scroll to position [532, 0]
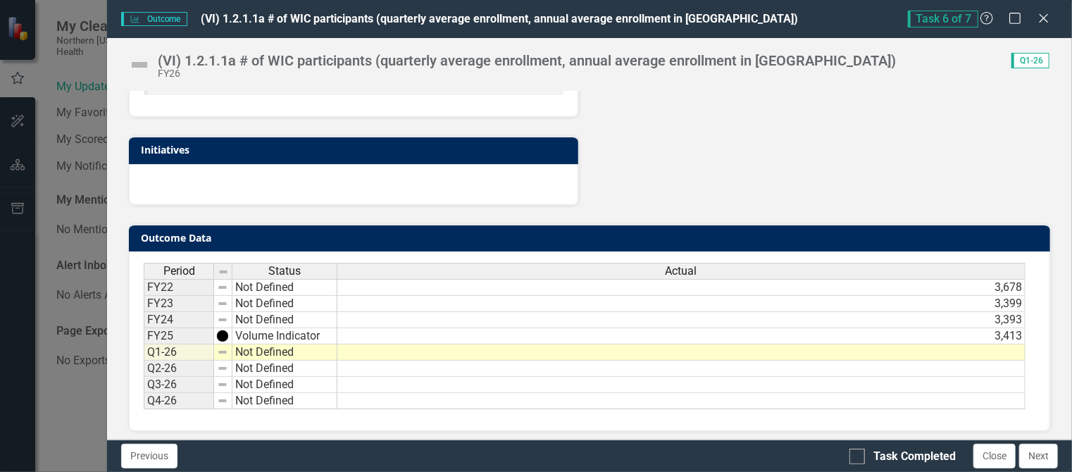
click at [1001, 344] on td at bounding box center [681, 352] width 688 height 16
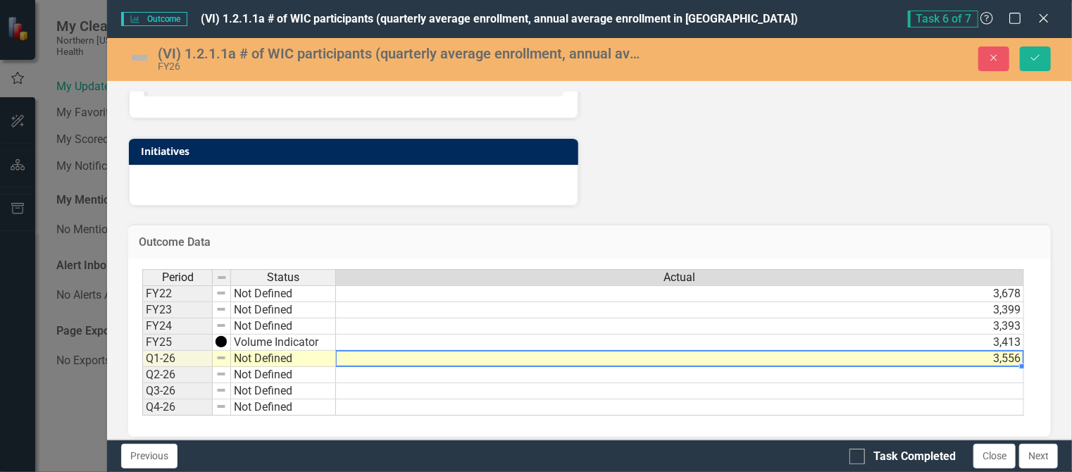
type textarea "3556"
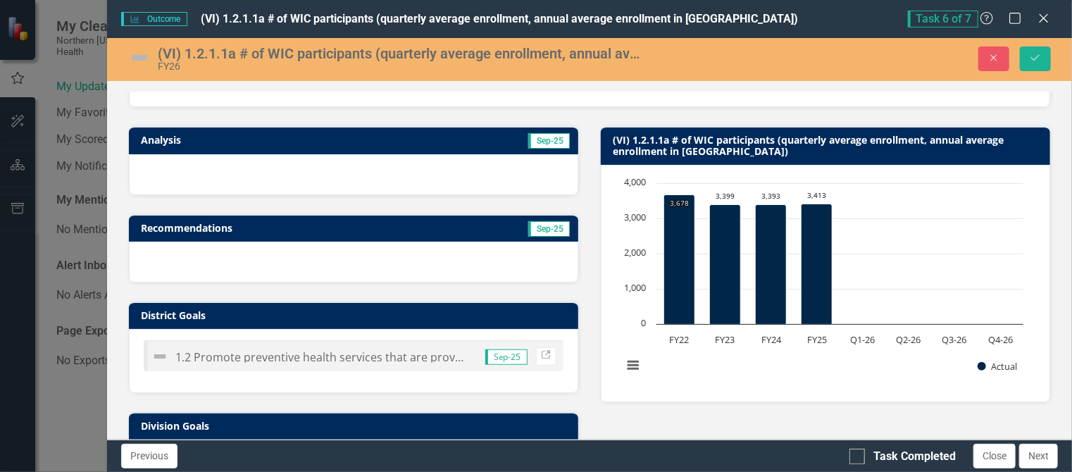
scroll to position [129, 0]
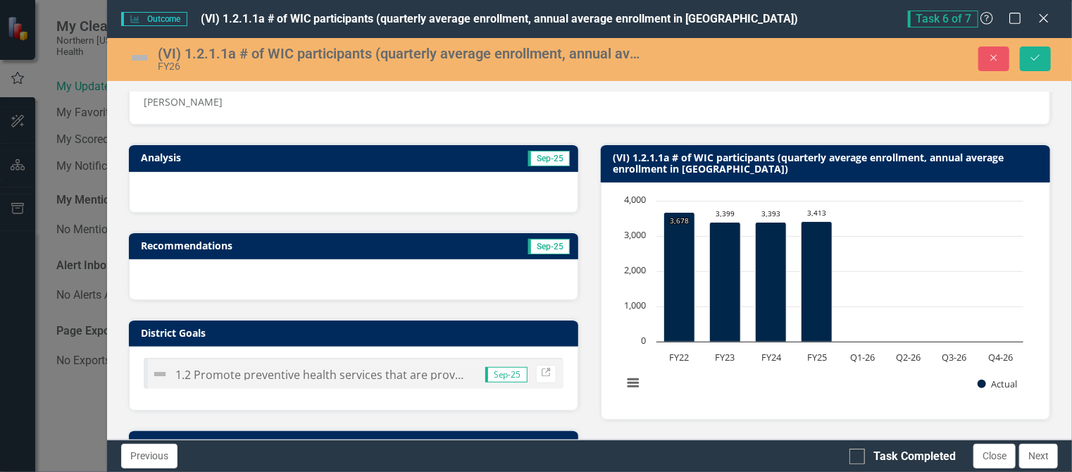
click at [392, 192] on div at bounding box center [353, 192] width 449 height 41
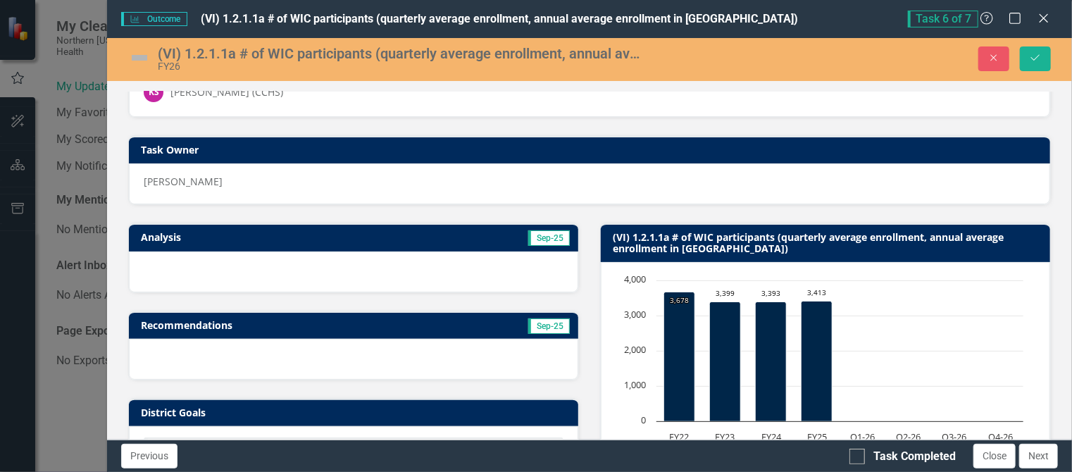
scroll to position [51, 0]
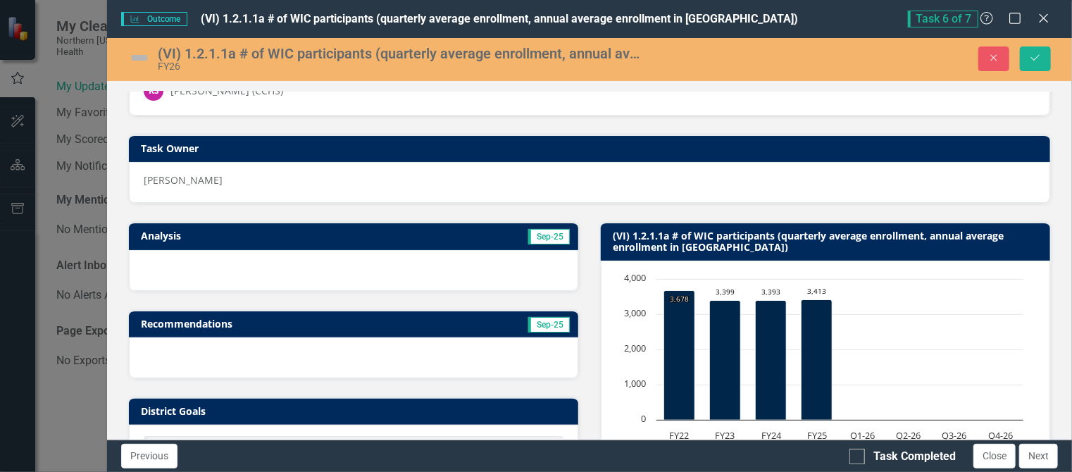
click at [281, 263] on div at bounding box center [353, 270] width 449 height 41
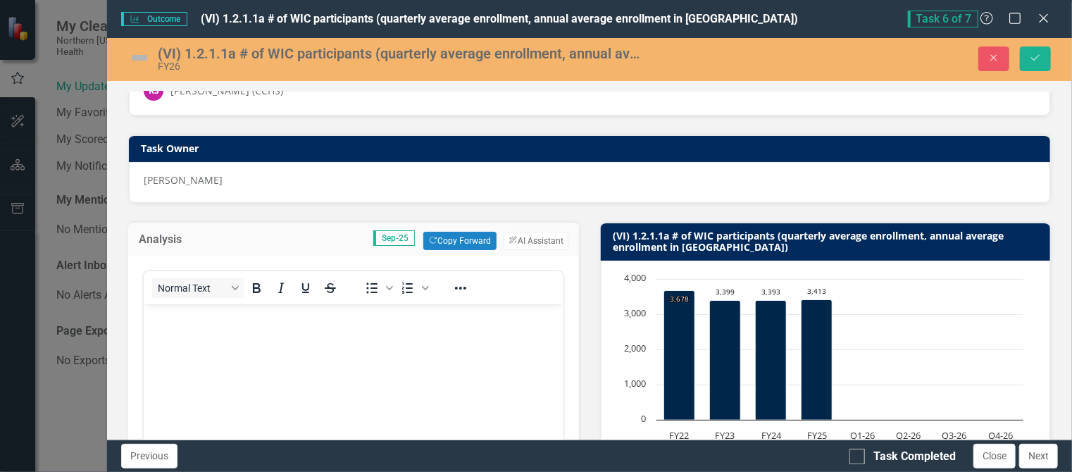
scroll to position [0, 0]
click at [223, 332] on body "Rich Text Area. Press ALT-0 for help." at bounding box center [354, 409] width 420 height 211
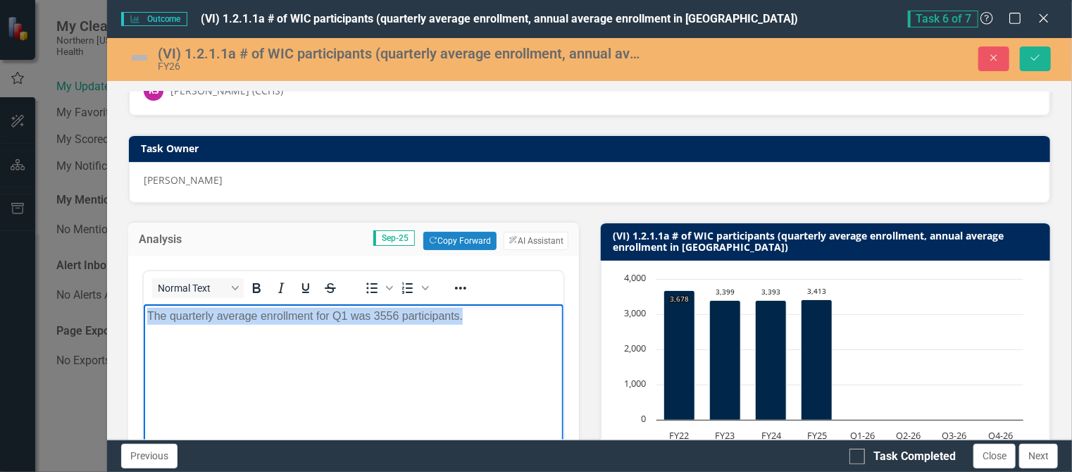
drag, startPoint x: 479, startPoint y: 319, endPoint x: 146, endPoint y: 312, distance: 333.2
click at [146, 312] on body "The quarterly average enrollment for Q1 was 3556 participants." at bounding box center [354, 409] width 420 height 211
copy p "The quarterly average enrollment for Q1 was 3556 participants."
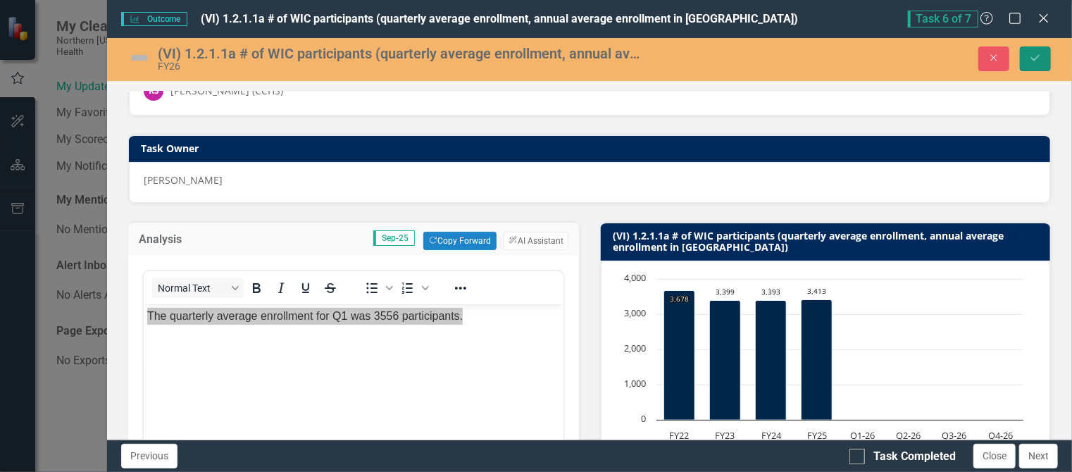
click at [1039, 51] on button "Save" at bounding box center [1035, 58] width 31 height 25
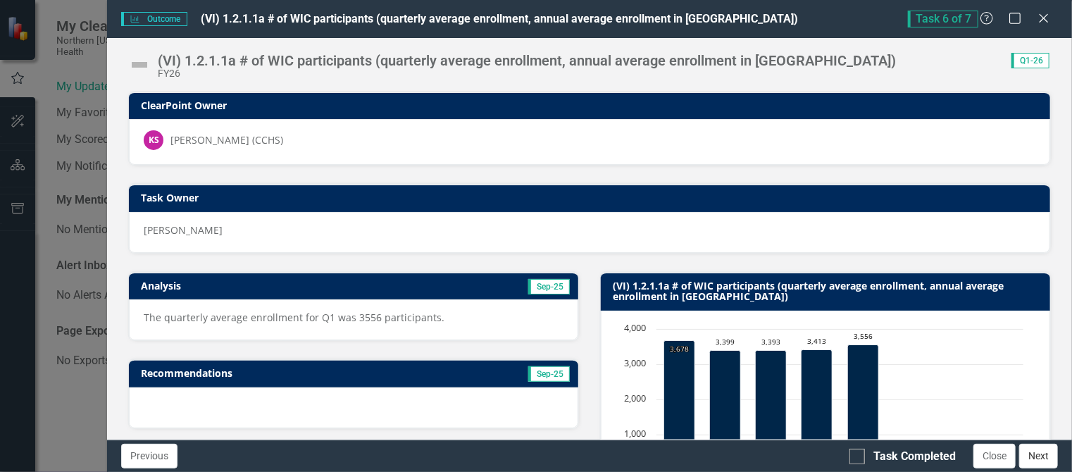
click at [1037, 463] on button "Next" at bounding box center [1038, 456] width 39 height 25
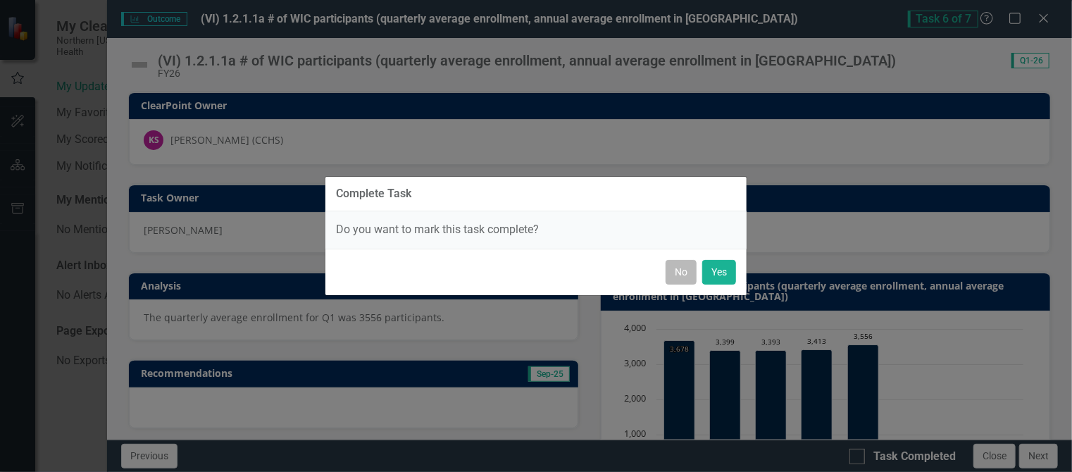
click at [685, 270] on button "No" at bounding box center [681, 272] width 31 height 25
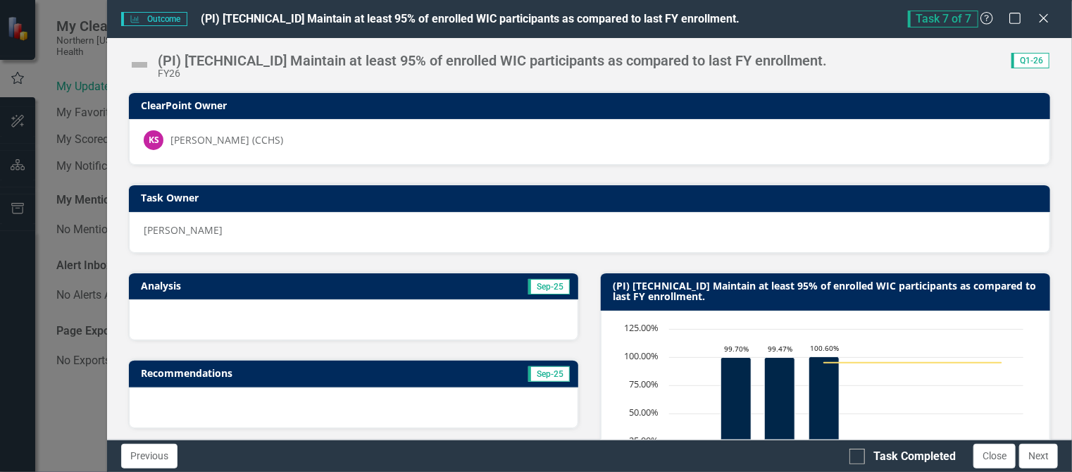
click at [65, 370] on div "Outcome Outcome (PI) [TECHNICAL_ID] Maintain at least 95% of enrolled WIC parti…" at bounding box center [536, 236] width 1072 height 472
click at [300, 302] on div at bounding box center [353, 319] width 449 height 41
click at [265, 311] on div at bounding box center [353, 319] width 449 height 41
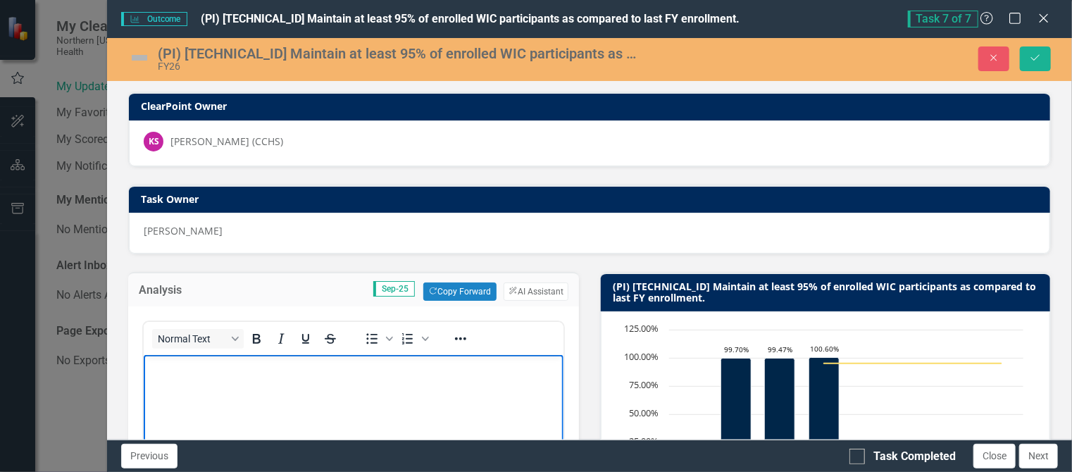
click at [177, 376] on body "Rich Text Area. Press ALT-0 for help." at bounding box center [354, 460] width 420 height 211
paste body "Rich Text Area. Press ALT-0 for help."
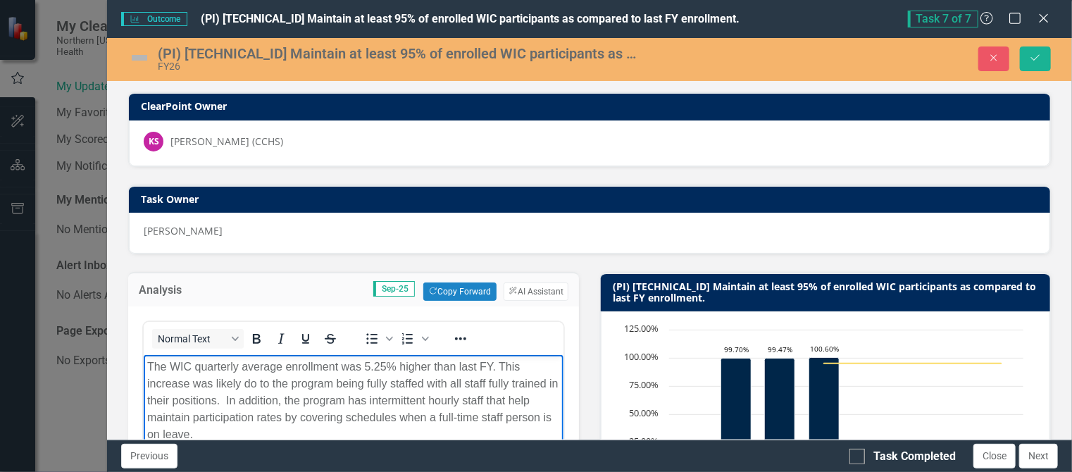
click at [319, 322] on div "Normal Text To open the popup, press Shift+Enter To open the popup, press Shift…" at bounding box center [354, 338] width 420 height 33
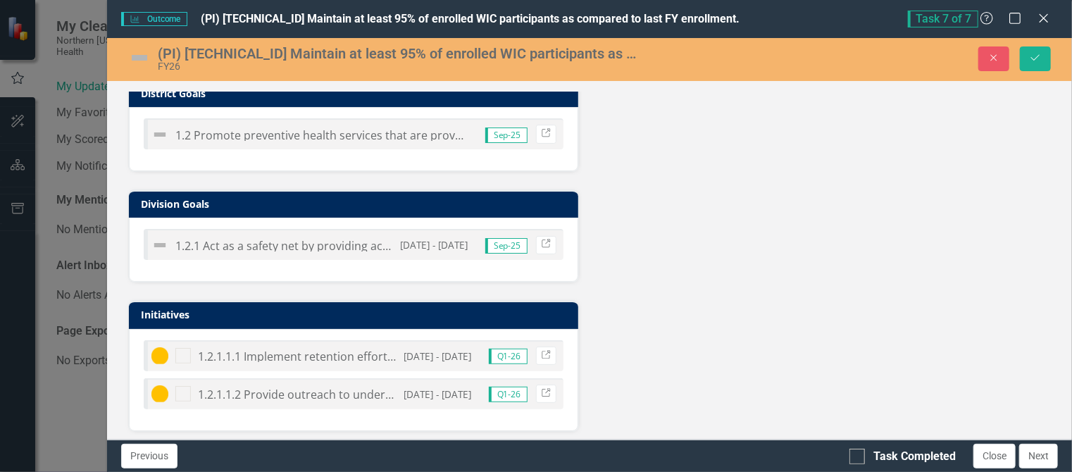
scroll to position [907, 0]
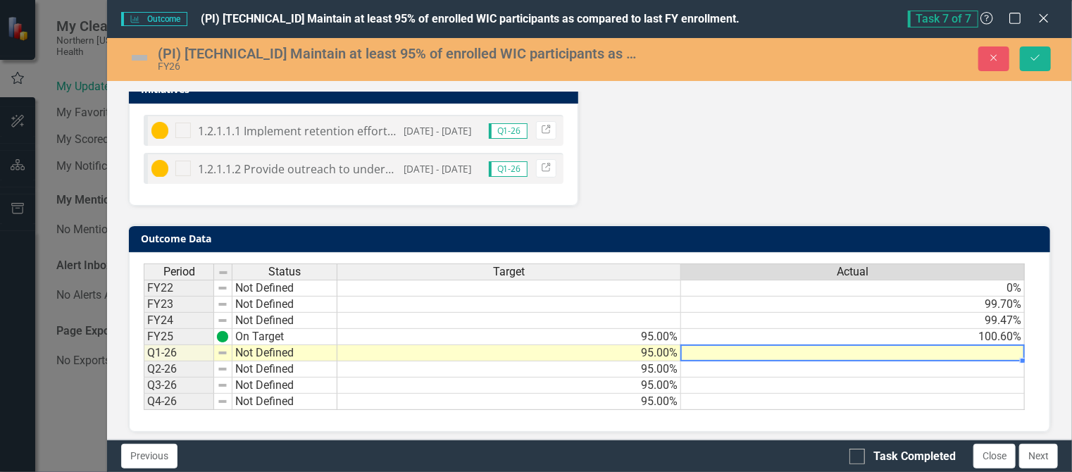
click at [994, 345] on td at bounding box center [853, 353] width 344 height 16
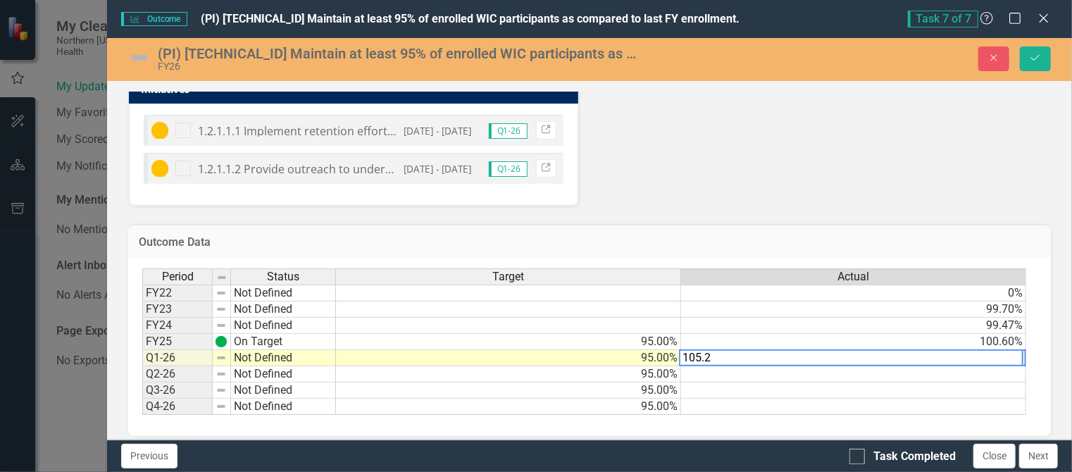
type textarea "105.25"
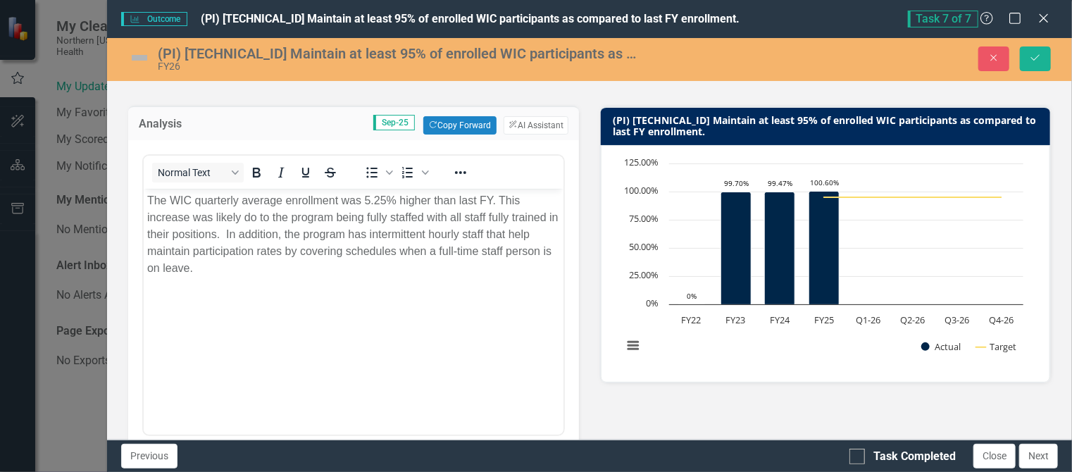
scroll to position [165, 0]
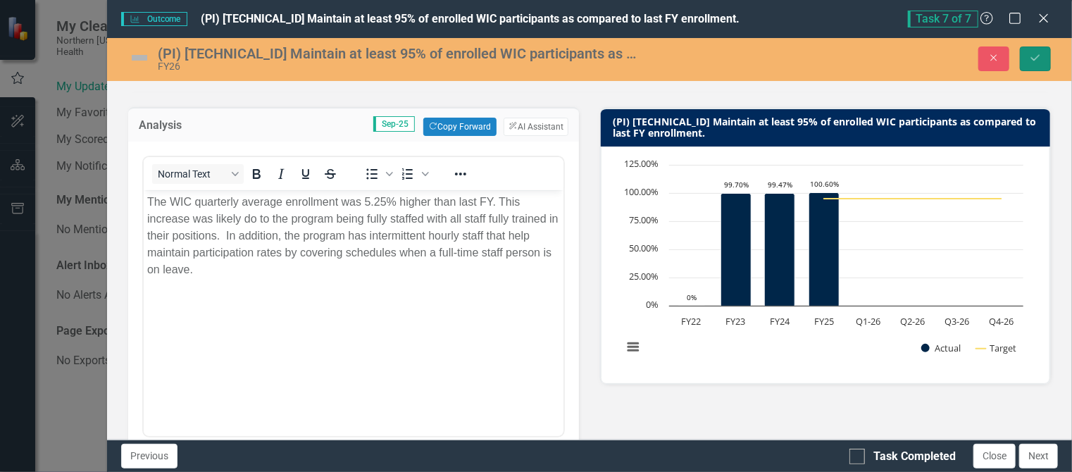
click at [1036, 55] on icon "Save" at bounding box center [1035, 58] width 13 height 10
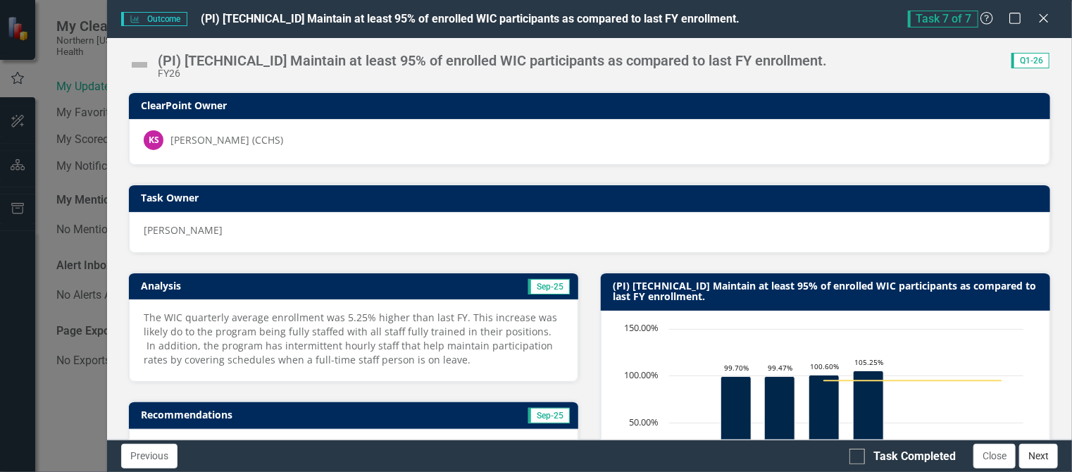
click at [1031, 454] on button "Next" at bounding box center [1038, 456] width 39 height 25
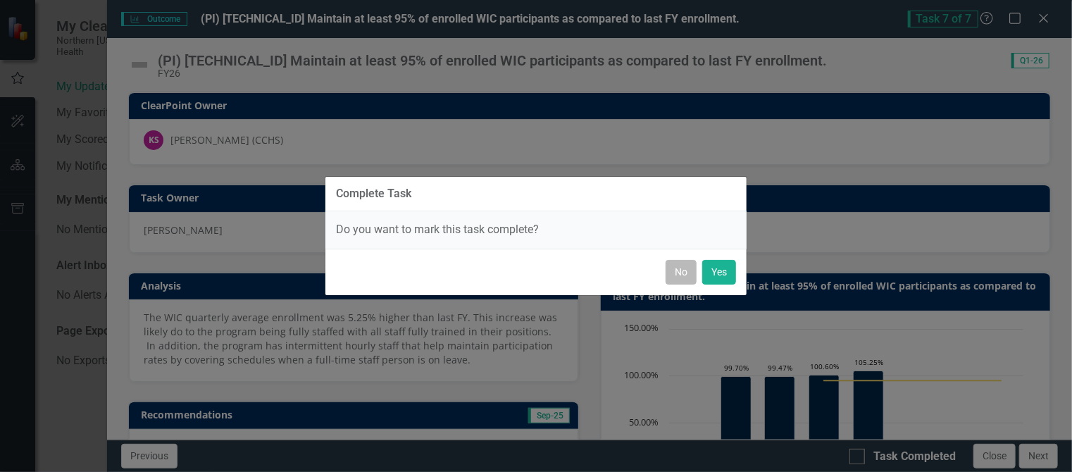
click at [673, 266] on button "No" at bounding box center [681, 272] width 31 height 25
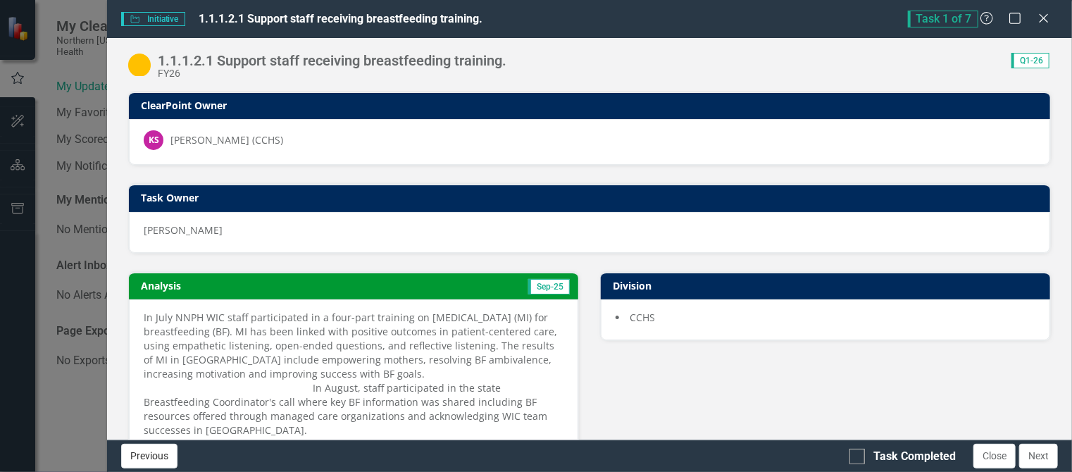
click at [158, 458] on button "Previous" at bounding box center [149, 456] width 56 height 25
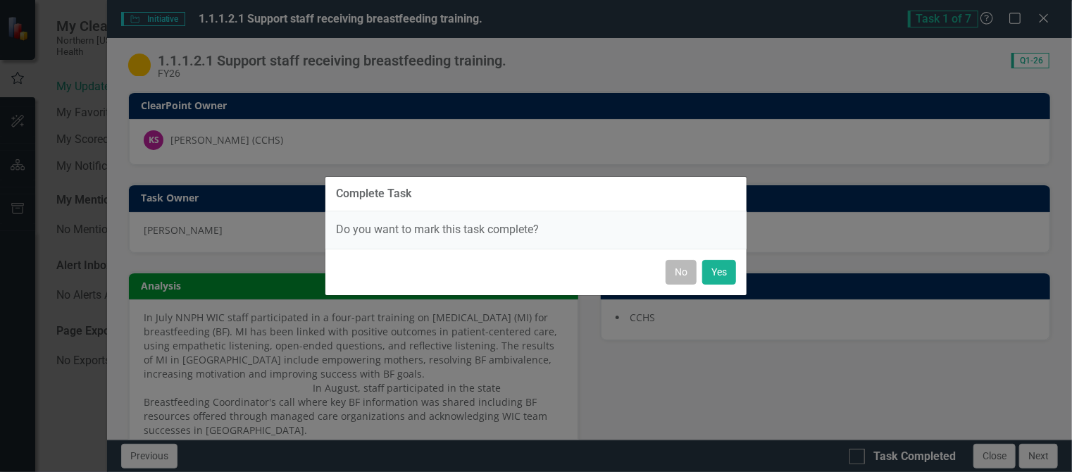
click at [682, 270] on button "No" at bounding box center [681, 272] width 31 height 25
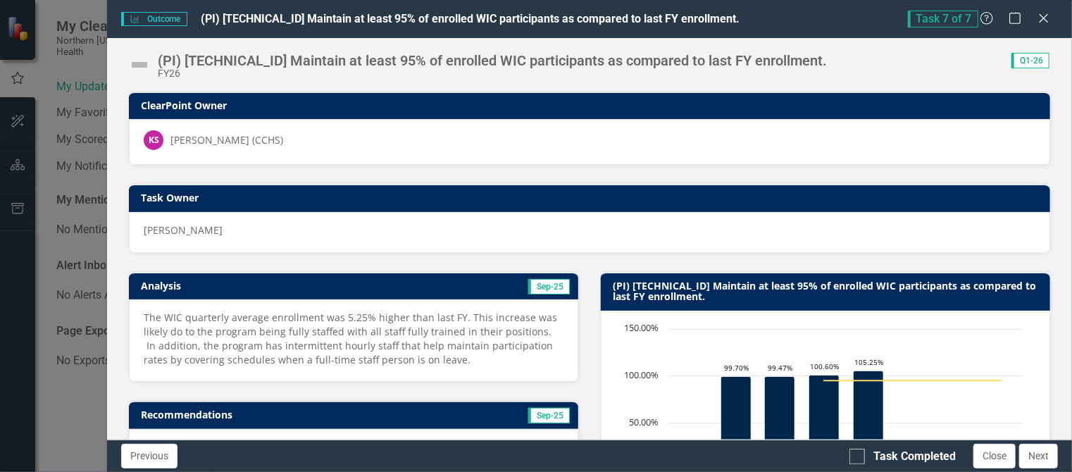
click at [144, 65] on img at bounding box center [139, 65] width 23 height 23
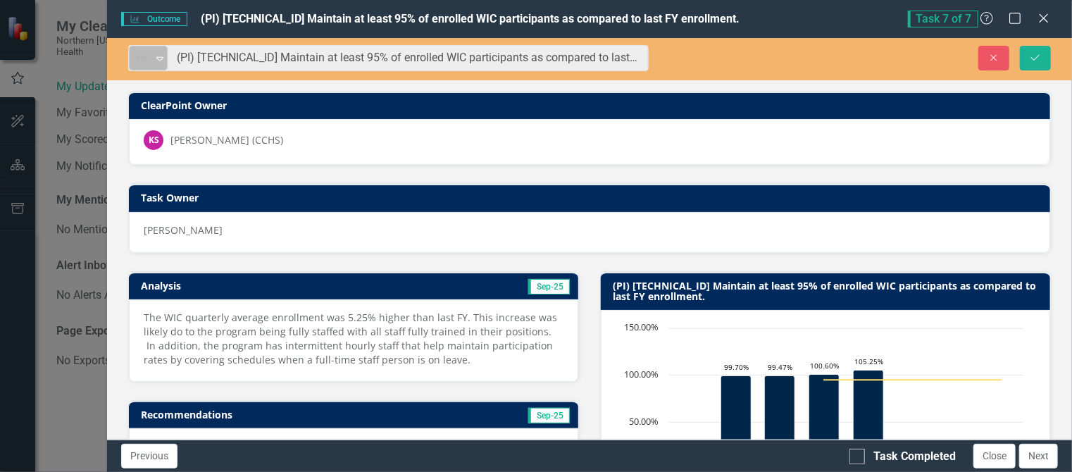
click at [163, 55] on icon "Expand" at bounding box center [160, 58] width 14 height 11
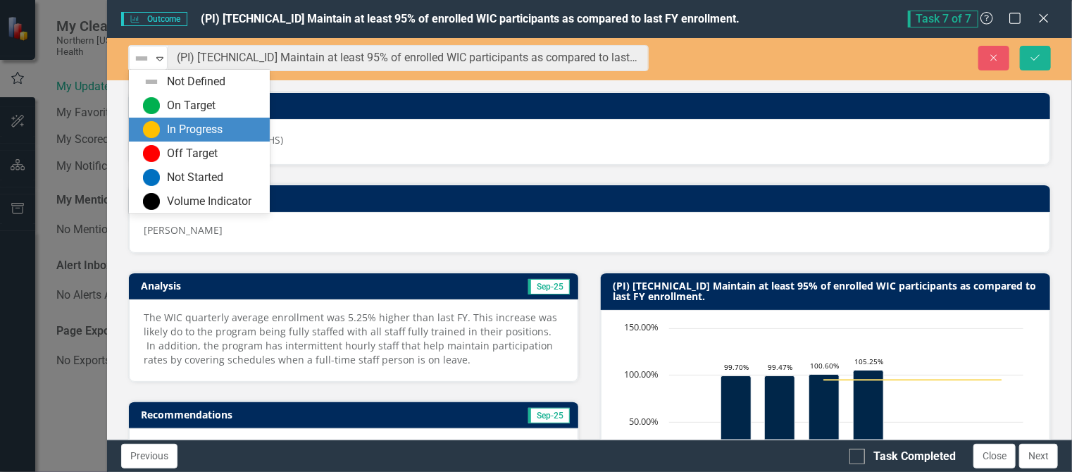
click at [170, 131] on div "In Progress" at bounding box center [195, 130] width 56 height 16
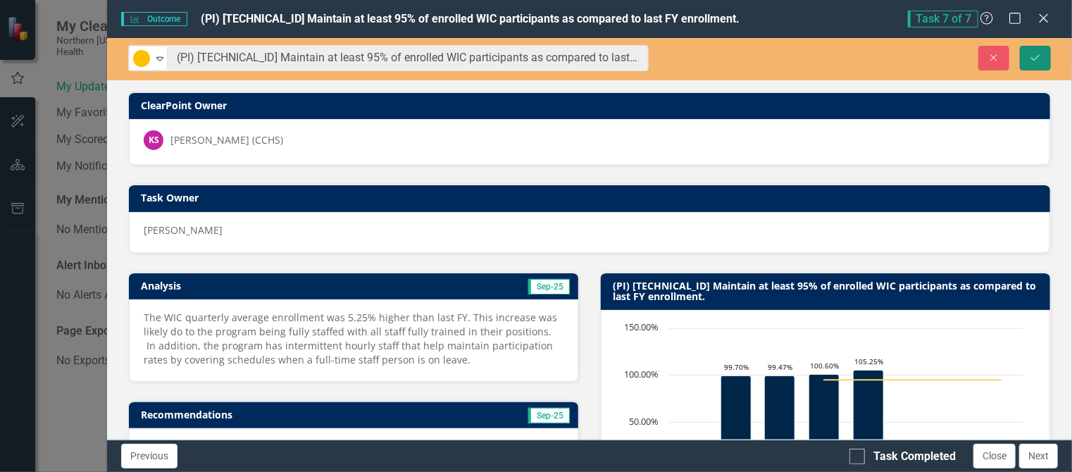
click at [1040, 58] on icon "Save" at bounding box center [1035, 58] width 13 height 10
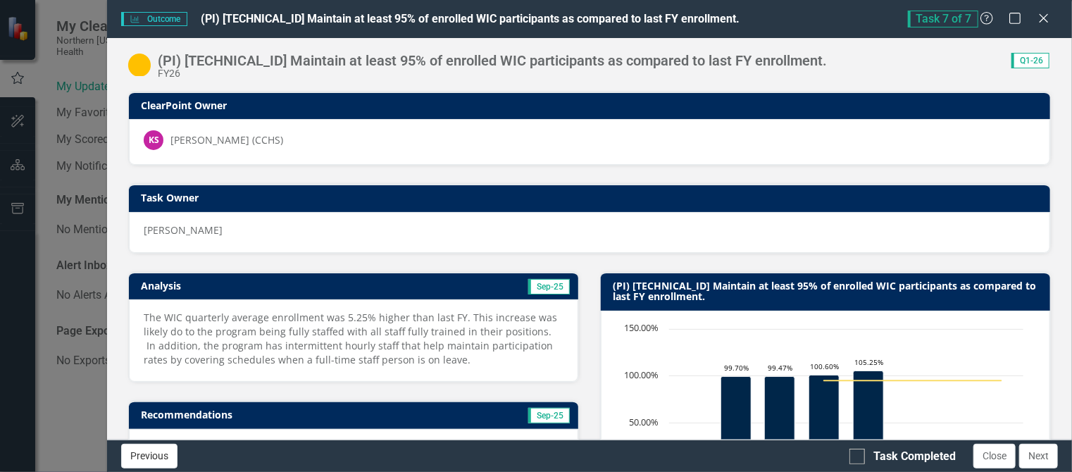
click at [141, 451] on button "Previous" at bounding box center [149, 456] width 56 height 25
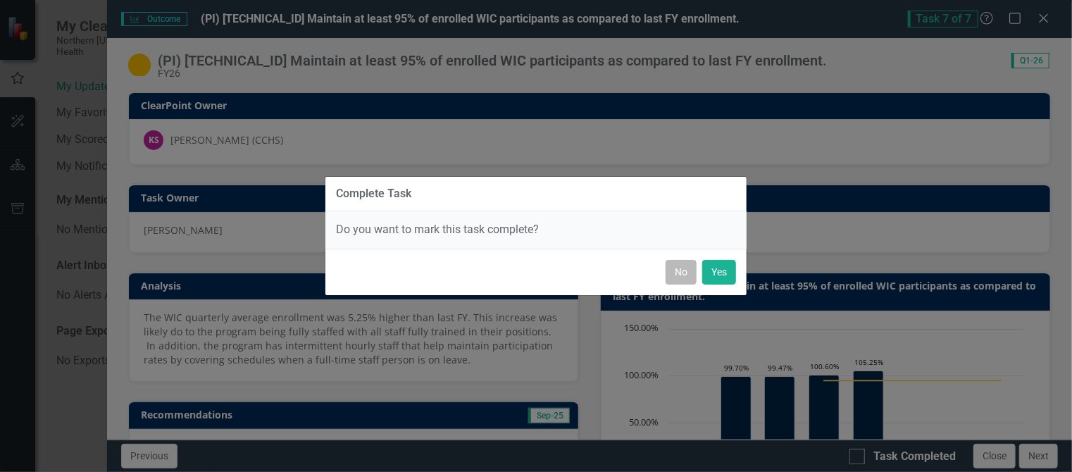
click at [674, 273] on button "No" at bounding box center [681, 272] width 31 height 25
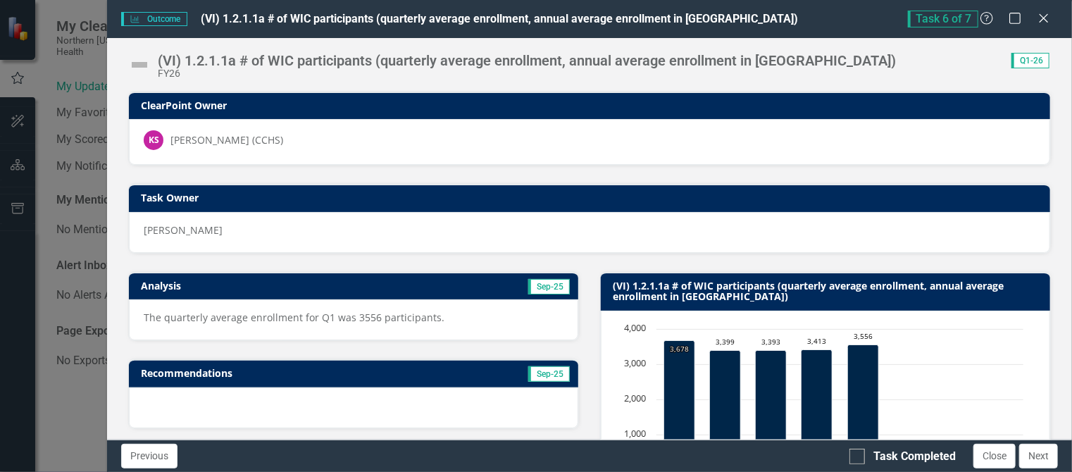
click at [139, 64] on img at bounding box center [139, 65] width 23 height 23
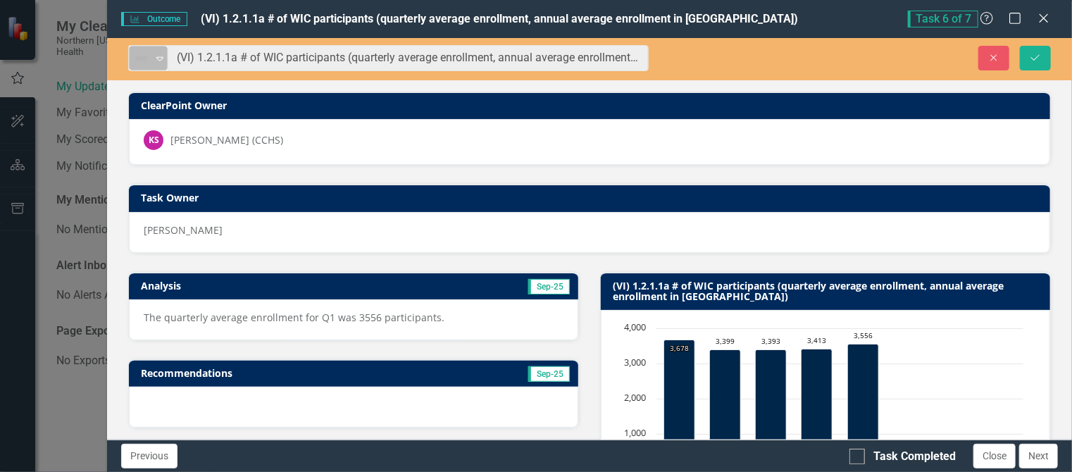
click at [163, 55] on icon "Expand" at bounding box center [160, 58] width 14 height 11
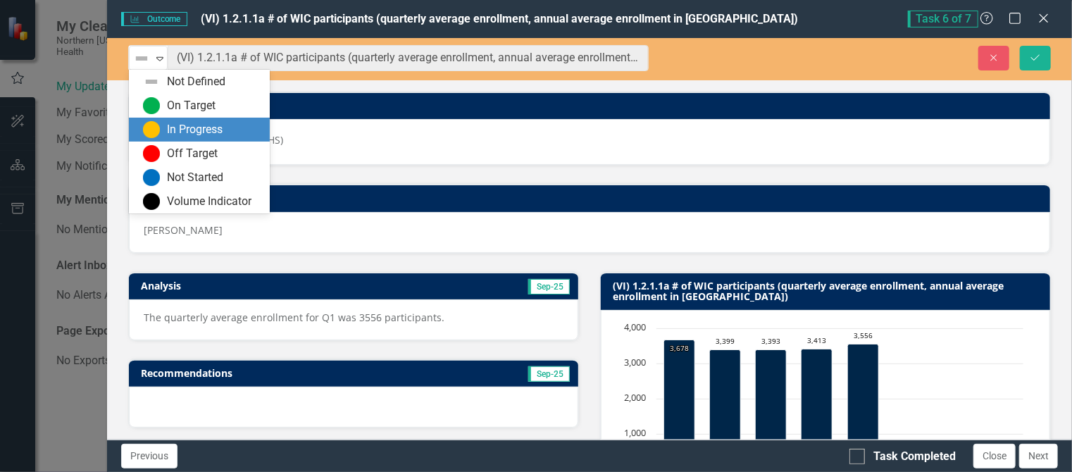
click at [175, 129] on div "In Progress" at bounding box center [195, 130] width 56 height 16
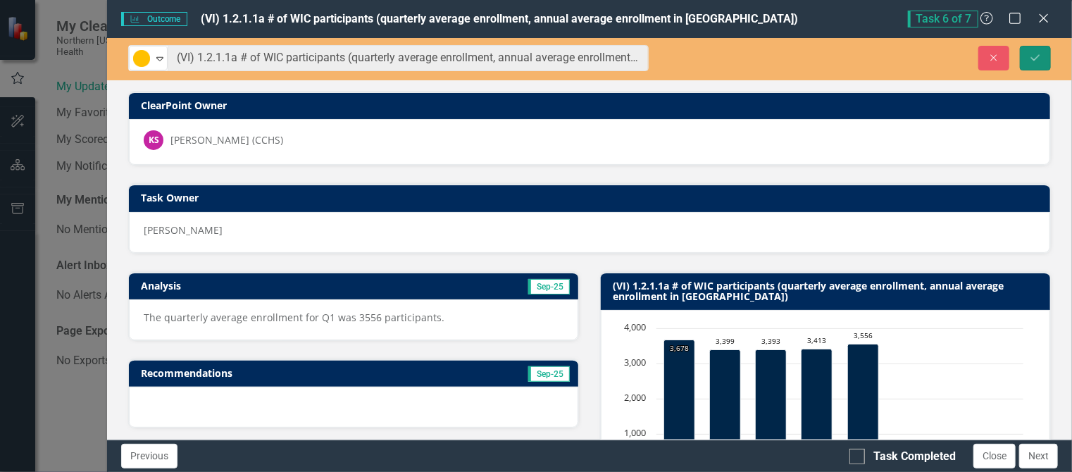
click at [1039, 55] on icon "submit" at bounding box center [1035, 57] width 8 height 6
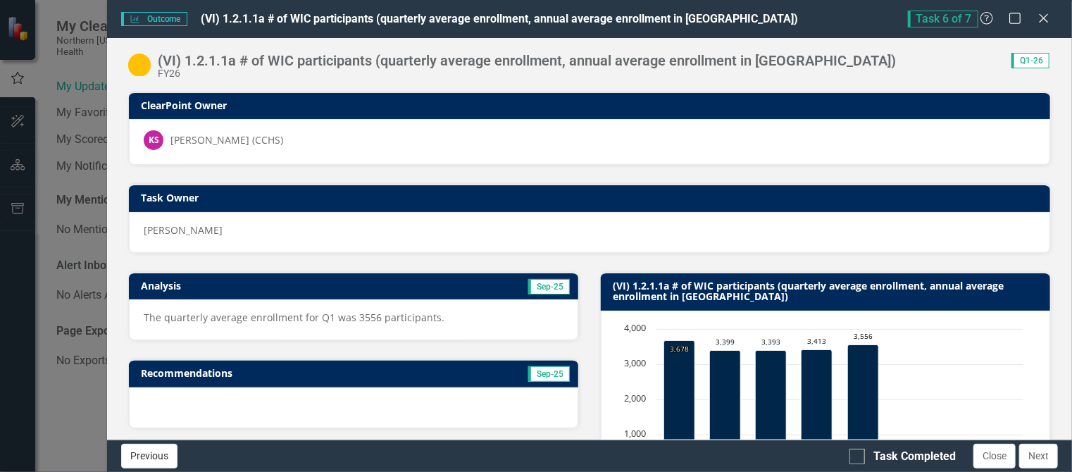
click at [146, 447] on button "Previous" at bounding box center [149, 456] width 56 height 25
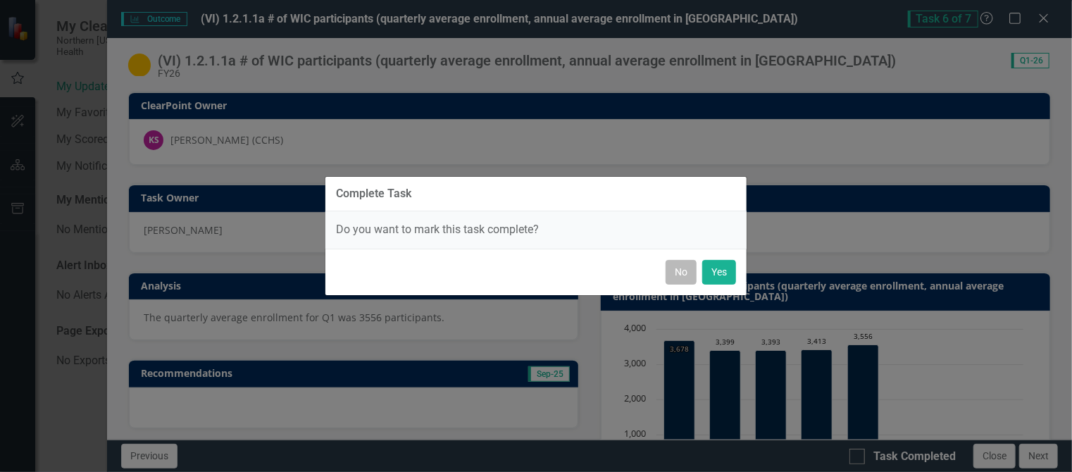
click at [671, 267] on button "No" at bounding box center [681, 272] width 31 height 25
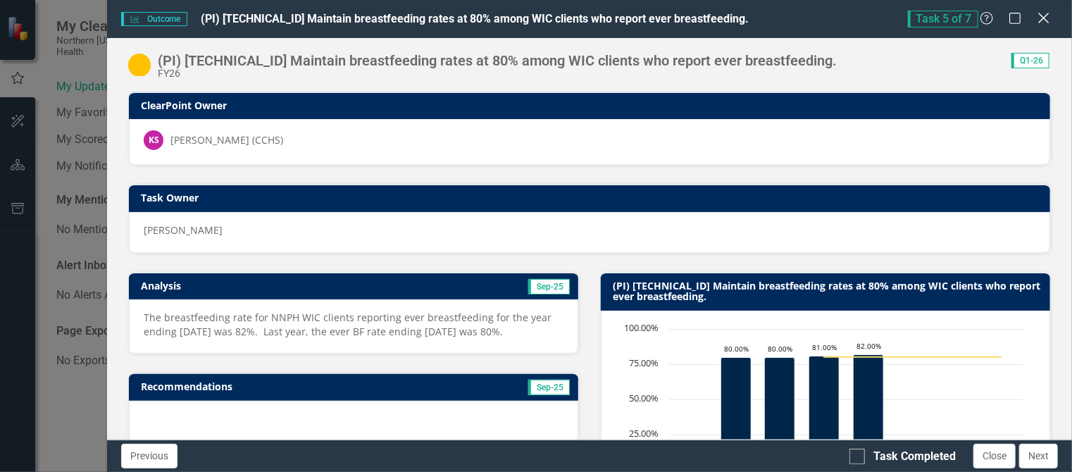
click at [1042, 18] on icon "Close" at bounding box center [1044, 17] width 18 height 13
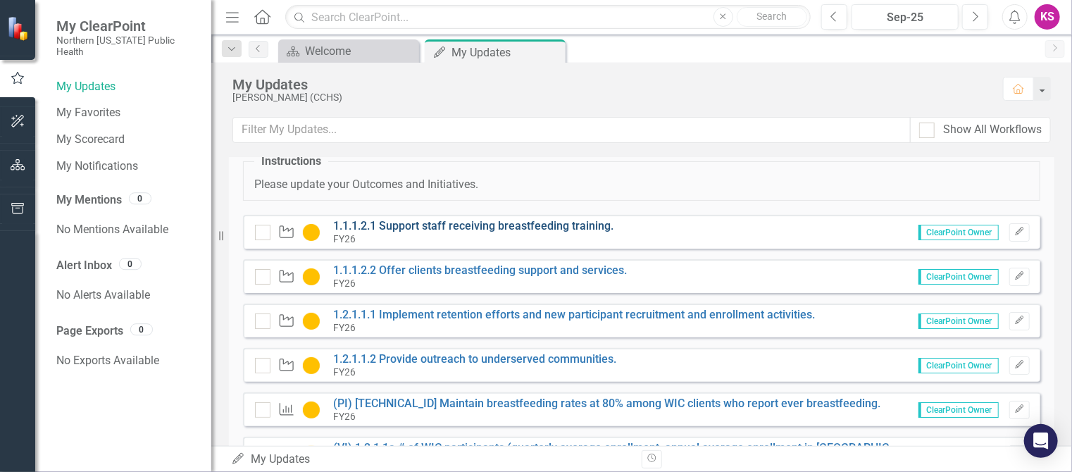
scroll to position [0, 0]
